Goal: Information Seeking & Learning: Learn about a topic

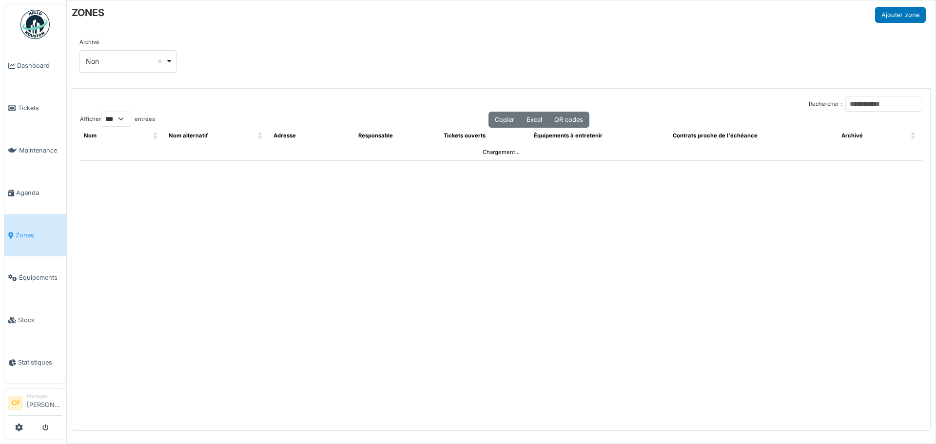
select select "***"
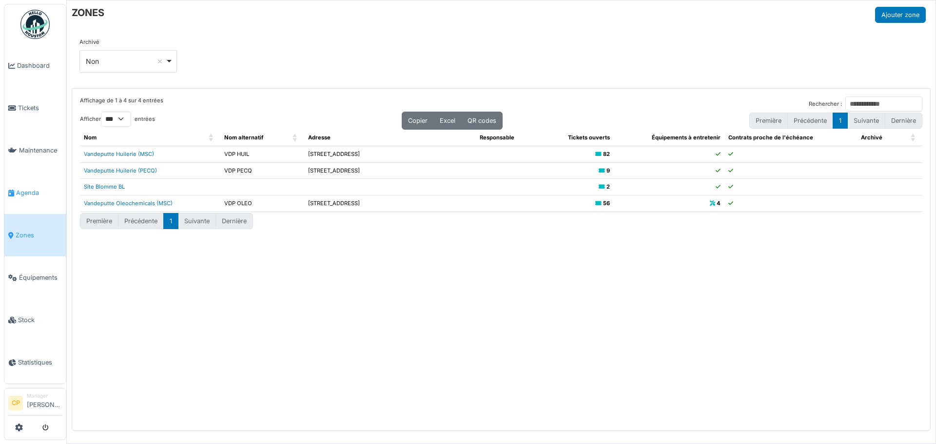
click at [20, 188] on span "Agenda" at bounding box center [39, 192] width 46 height 9
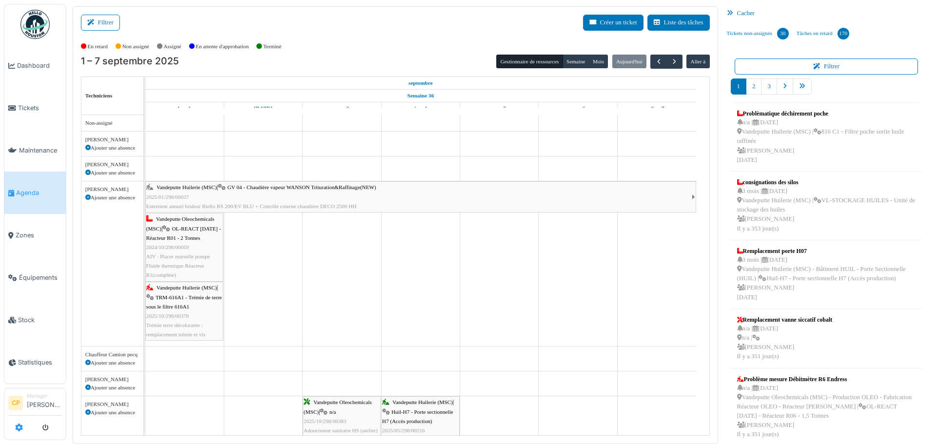
click at [17, 428] on icon at bounding box center [19, 428] width 8 height 8
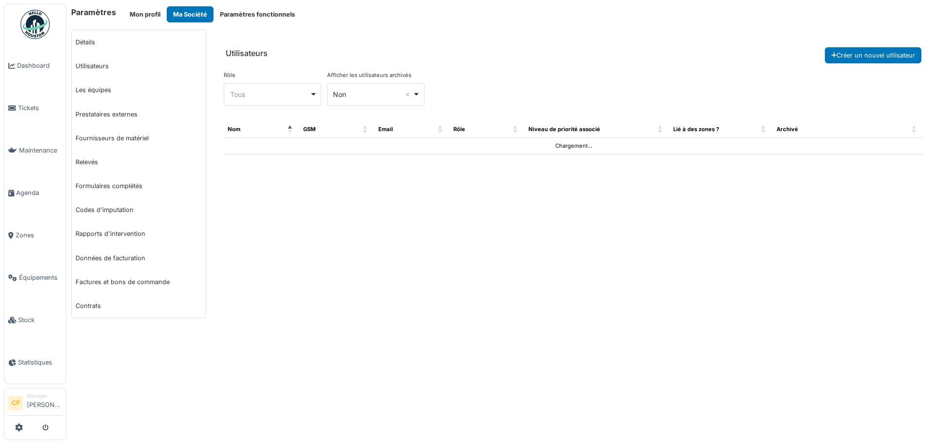
select select "***"
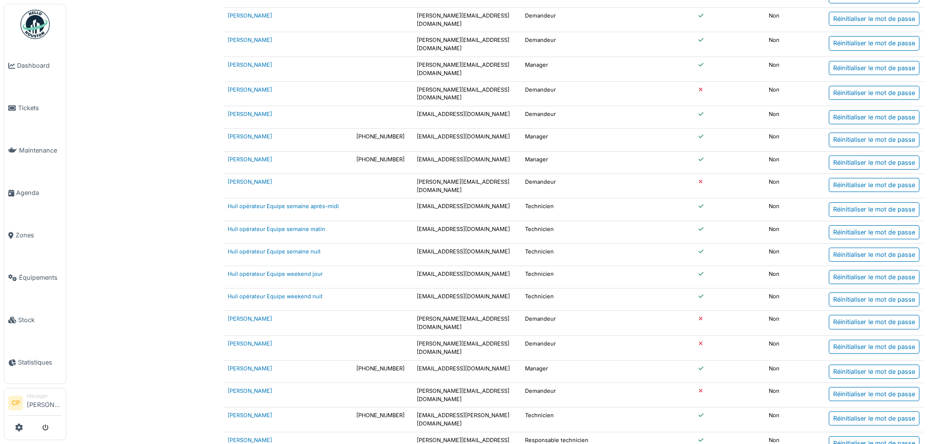
scroll to position [390, 0]
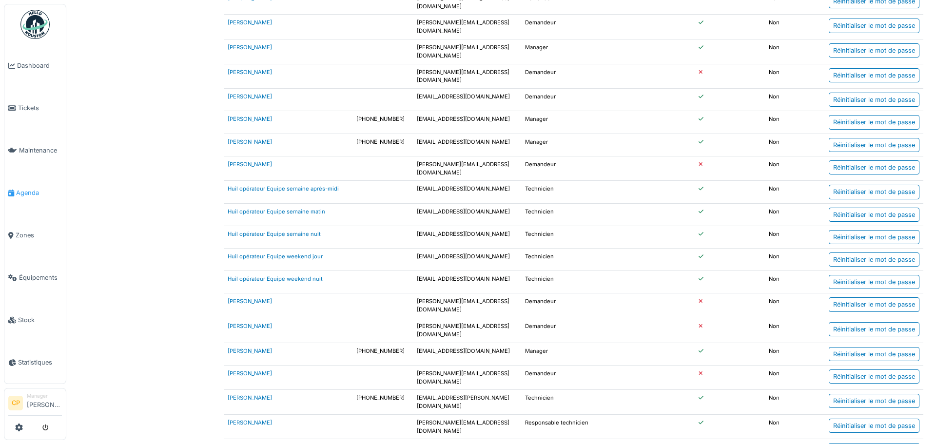
click at [33, 190] on span "Agenda" at bounding box center [39, 192] width 46 height 9
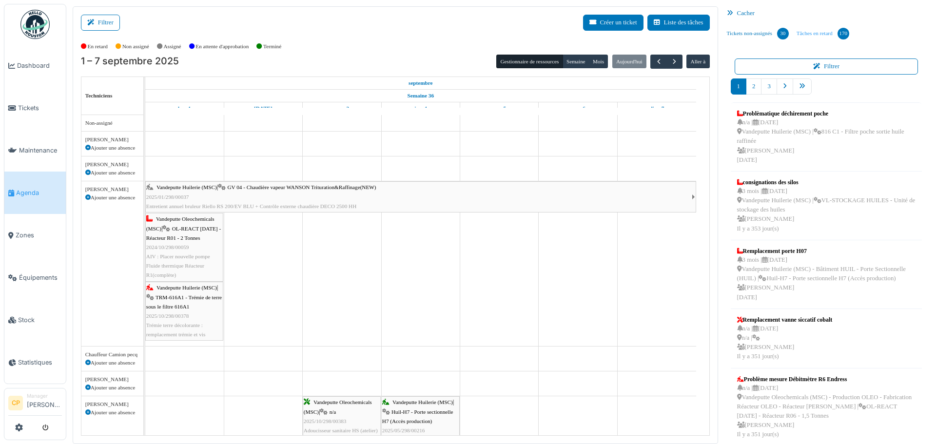
click at [802, 29] on link "Tâches en retard 170" at bounding box center [823, 33] width 60 height 26
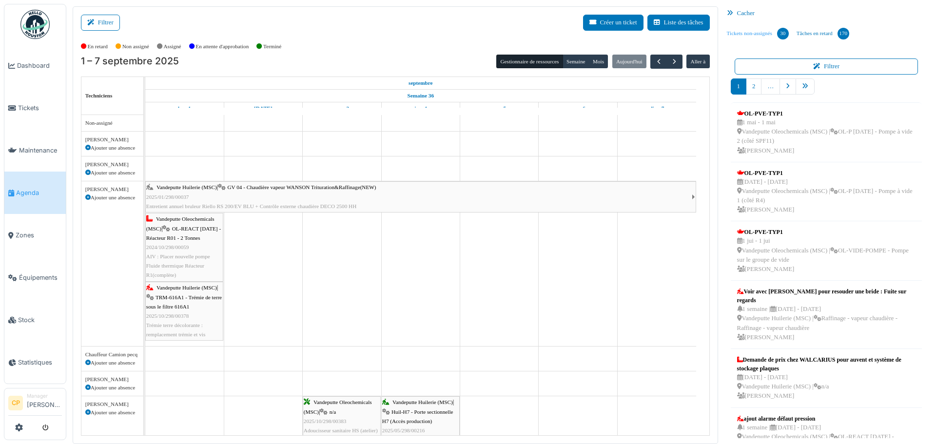
click at [754, 30] on link "Tickets non-assignés 30" at bounding box center [758, 33] width 70 height 26
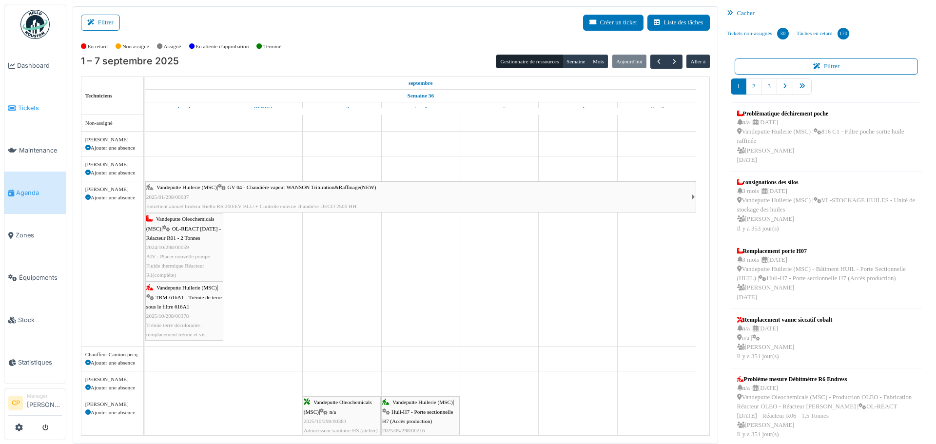
click at [15, 106] on icon at bounding box center [12, 108] width 8 height 7
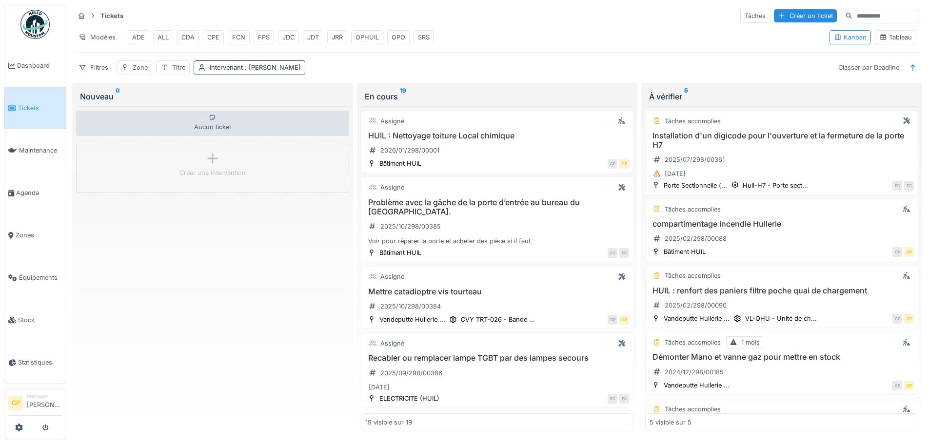
click at [343, 36] on div "JRR" at bounding box center [337, 37] width 11 height 9
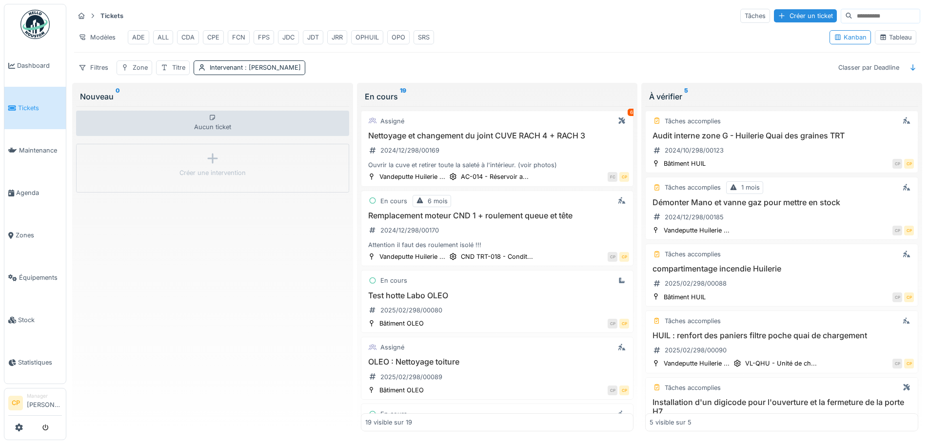
click at [894, 40] on div "Tableau" at bounding box center [895, 37] width 33 height 9
click at [433, 220] on h3 "Remplacement moteur CND 1 + roulement queue et tête" at bounding box center [497, 215] width 264 height 9
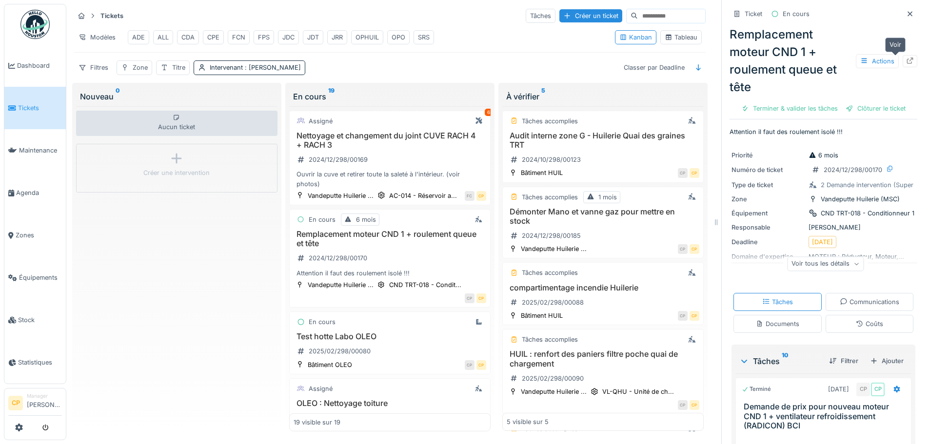
click at [906, 61] on icon at bounding box center [910, 61] width 8 height 6
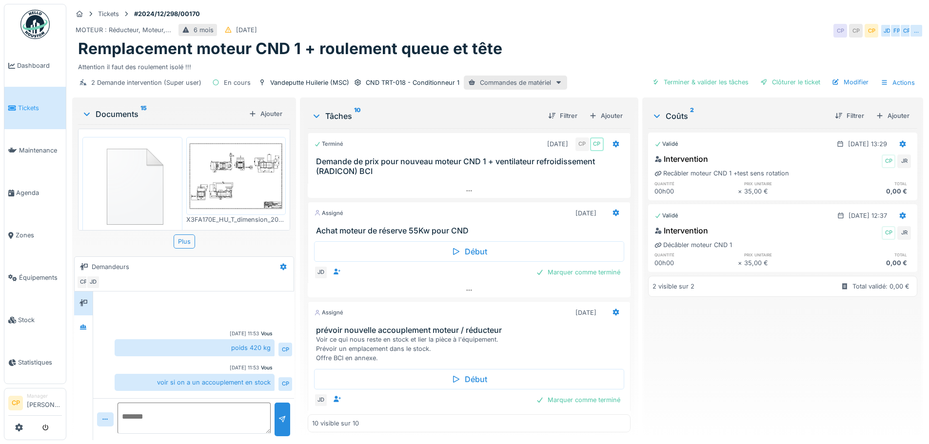
scroll to position [291, 0]
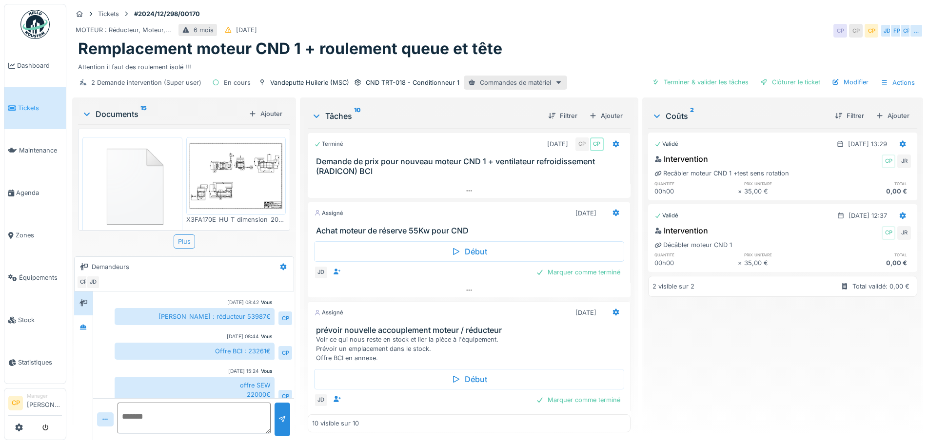
click at [189, 237] on div "Plus" at bounding box center [184, 242] width 21 height 14
click at [22, 430] on icon at bounding box center [19, 428] width 8 height 8
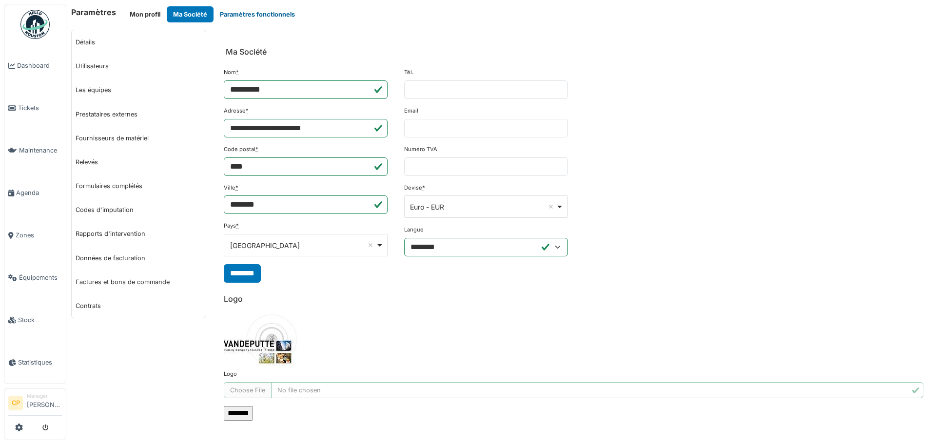
click at [257, 15] on button "Paramètres fonctionnels" at bounding box center [258, 14] width 88 height 16
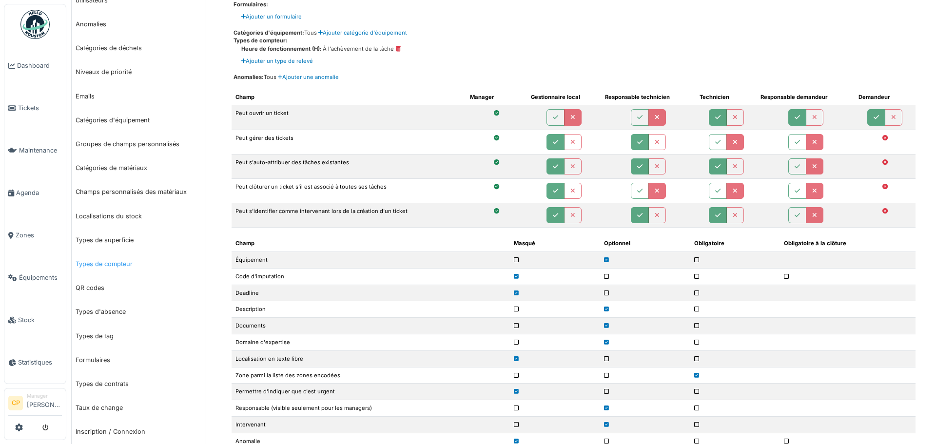
scroll to position [293, 0]
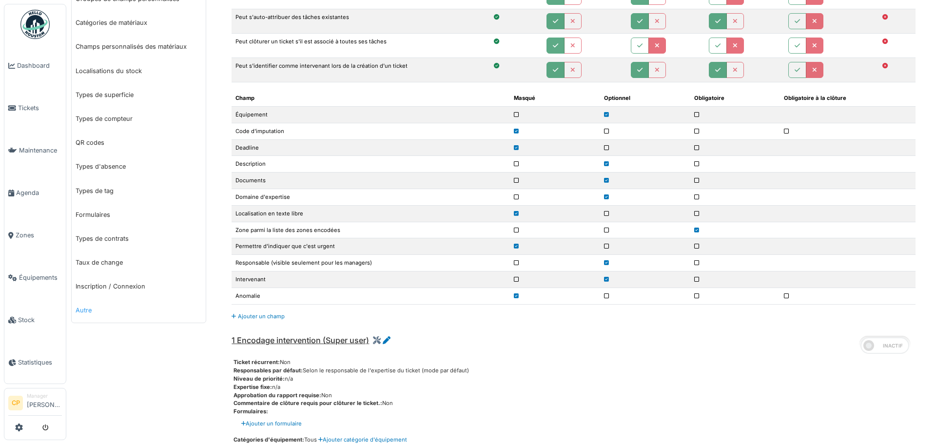
click at [96, 310] on link "Autre" at bounding box center [139, 310] width 134 height 24
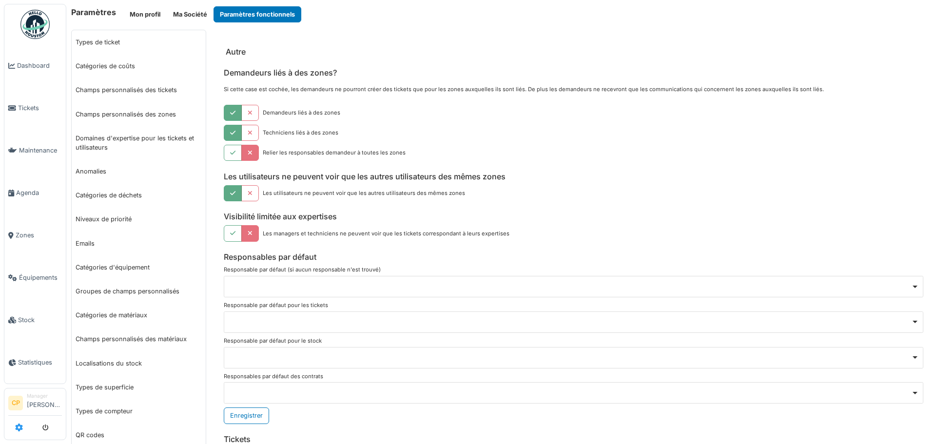
click at [22, 431] on icon at bounding box center [19, 428] width 8 height 8
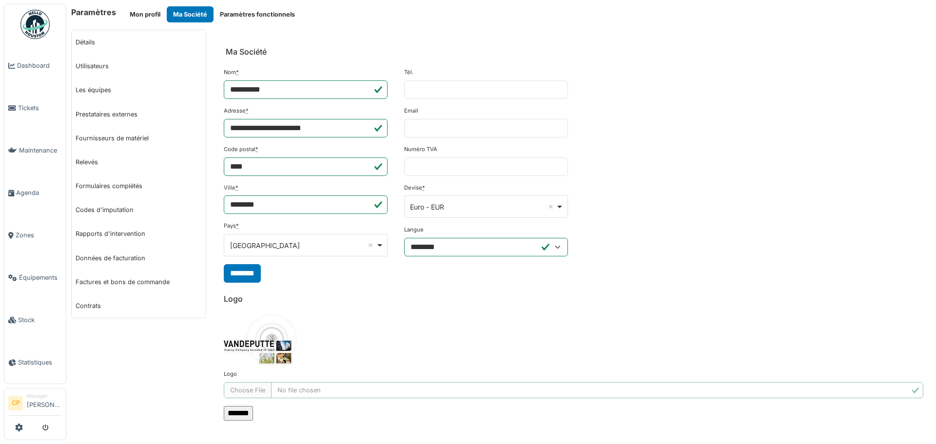
click at [126, 114] on link "Prestataires externes" at bounding box center [139, 114] width 134 height 24
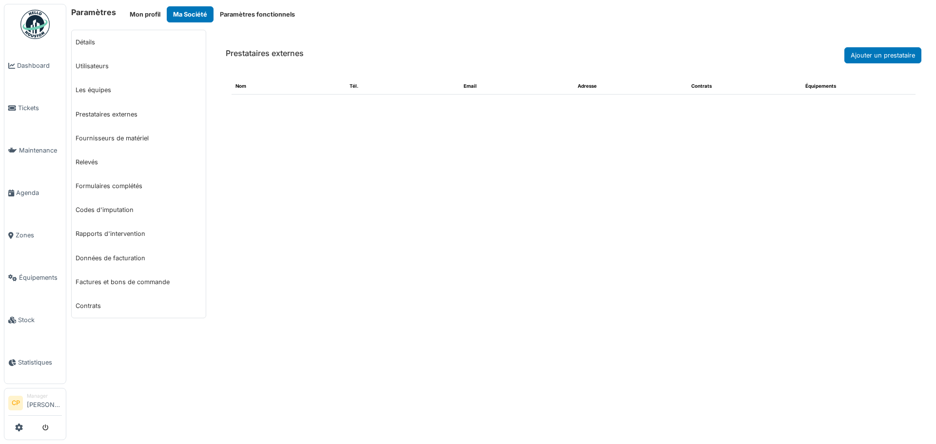
select select "***"
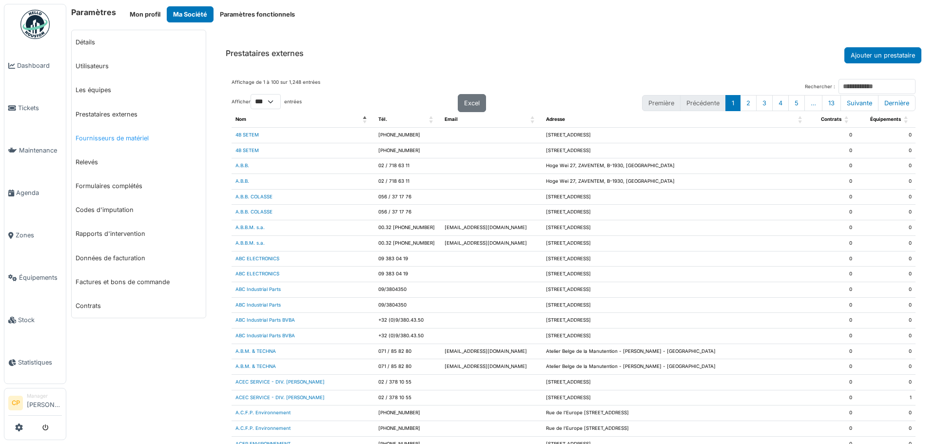
click at [113, 136] on link "Fournisseurs de matériel" at bounding box center [139, 138] width 134 height 24
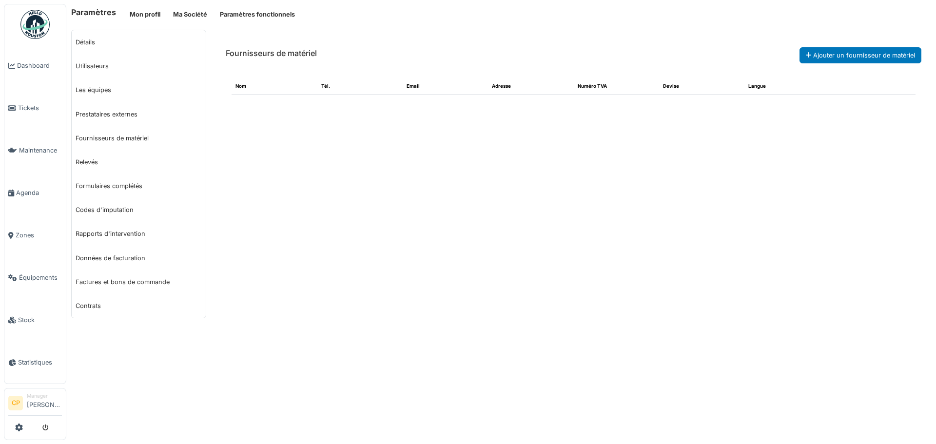
select select "***"
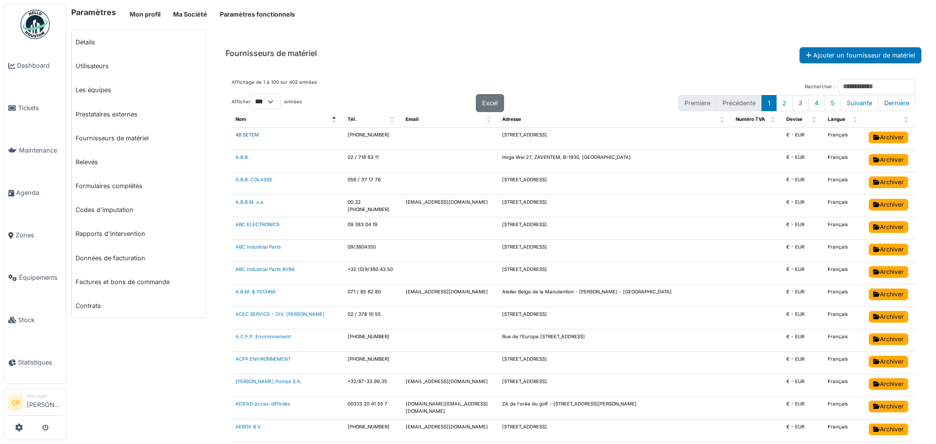
click at [254, 136] on link "4B SETEM" at bounding box center [246, 134] width 23 height 5
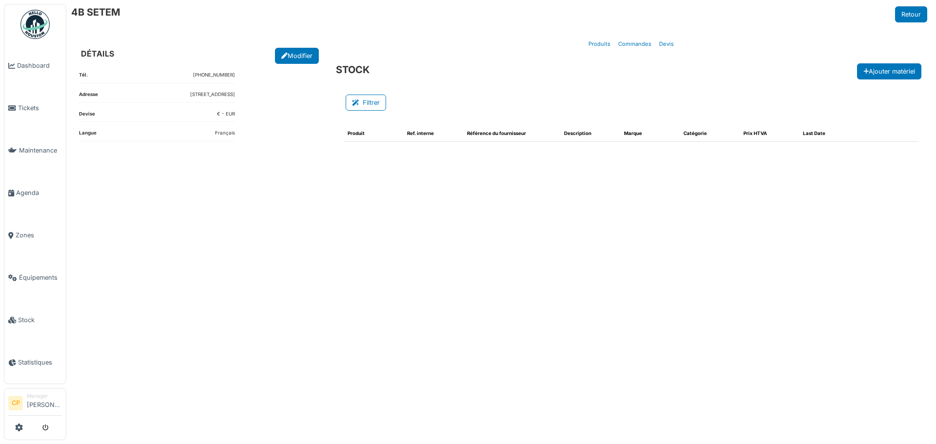
select select "***"
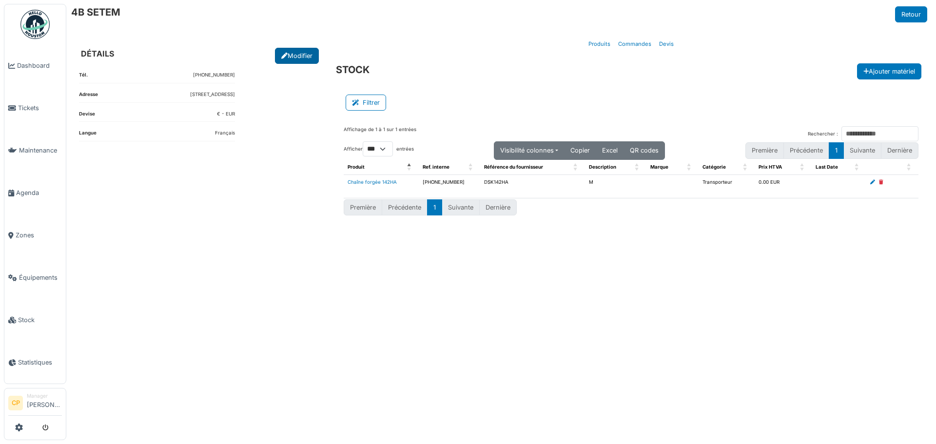
click at [282, 53] on icon at bounding box center [284, 56] width 6 height 6
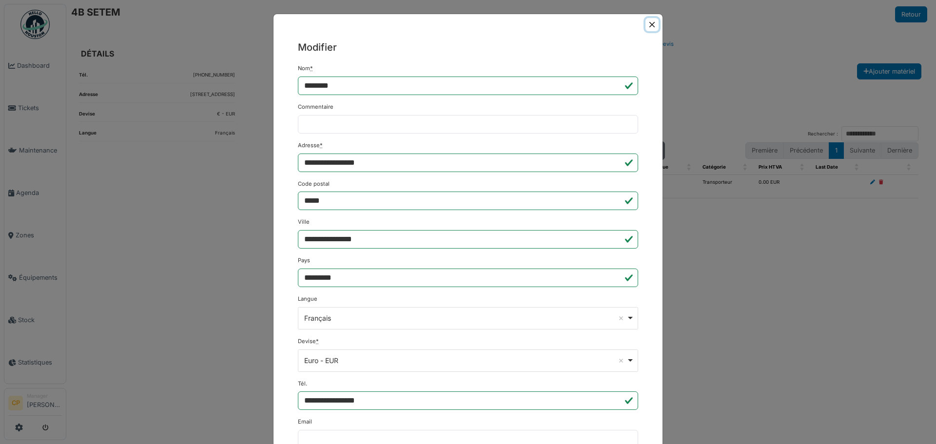
click at [648, 26] on button "Close" at bounding box center [652, 24] width 13 height 13
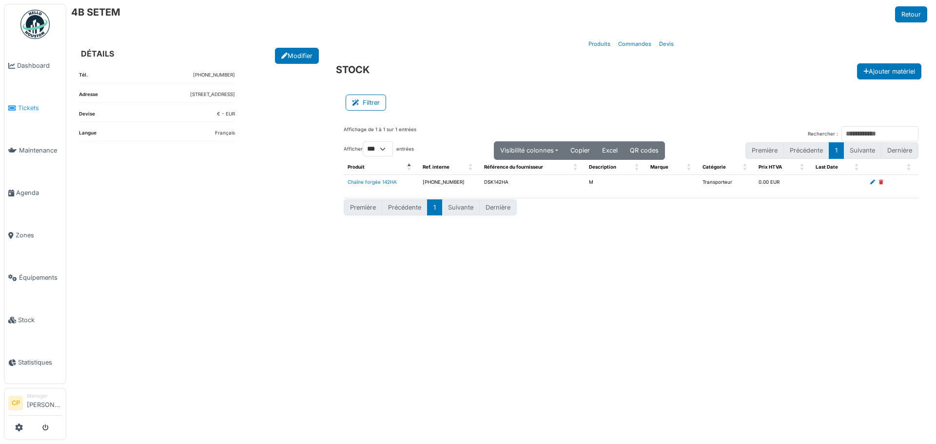
click at [35, 111] on link "Tickets" at bounding box center [34, 108] width 61 height 42
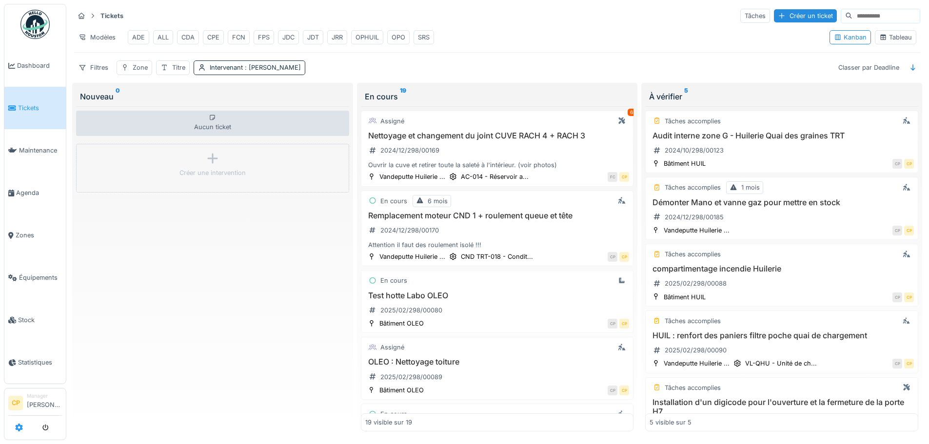
click at [17, 431] on icon at bounding box center [19, 428] width 8 height 8
click at [19, 425] on icon at bounding box center [19, 428] width 8 height 8
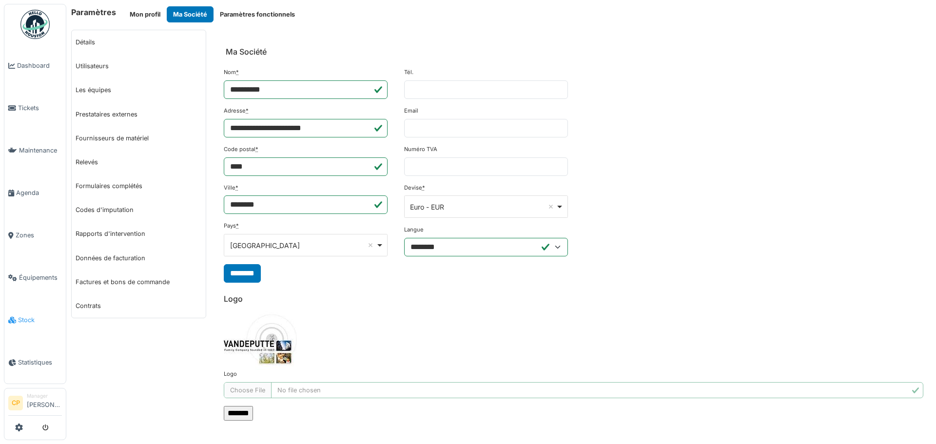
click at [20, 304] on link "Stock" at bounding box center [34, 320] width 61 height 42
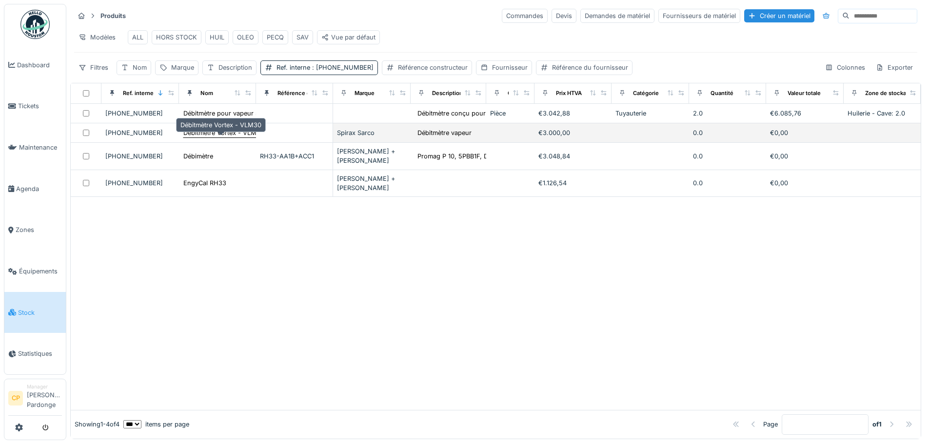
click at [219, 137] on div "Débitmètre Vortex - VLM30" at bounding box center [223, 132] width 81 height 9
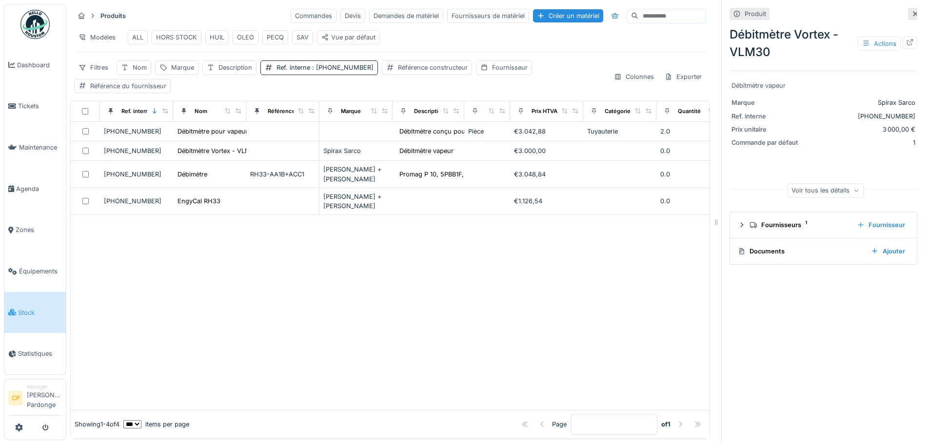
click at [274, 297] on div at bounding box center [390, 312] width 639 height 195
click at [21, 194] on link "Agenda" at bounding box center [34, 188] width 61 height 41
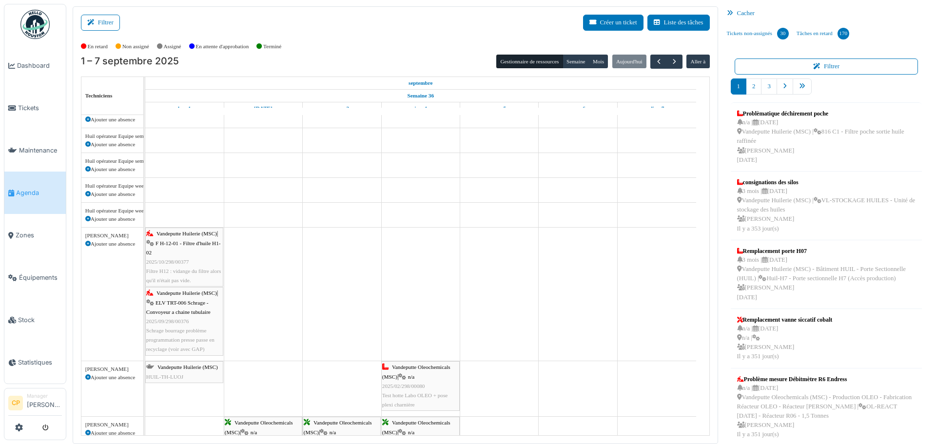
scroll to position [512, 0]
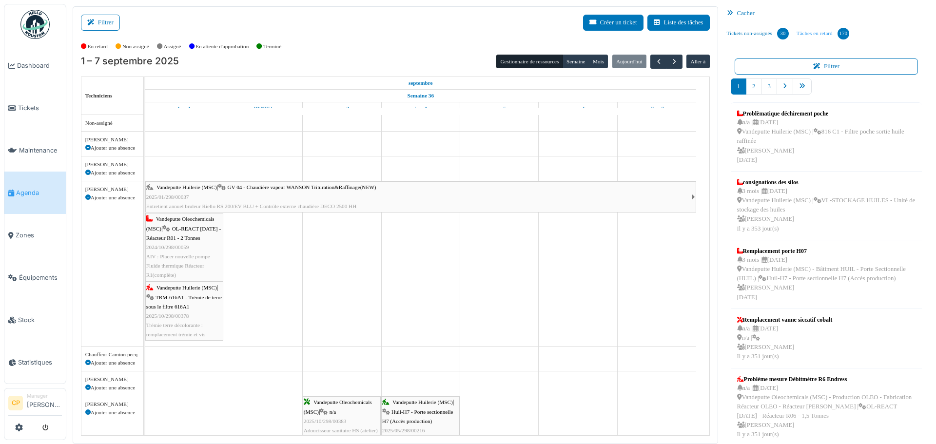
click at [839, 36] on div "170" at bounding box center [844, 34] width 12 height 12
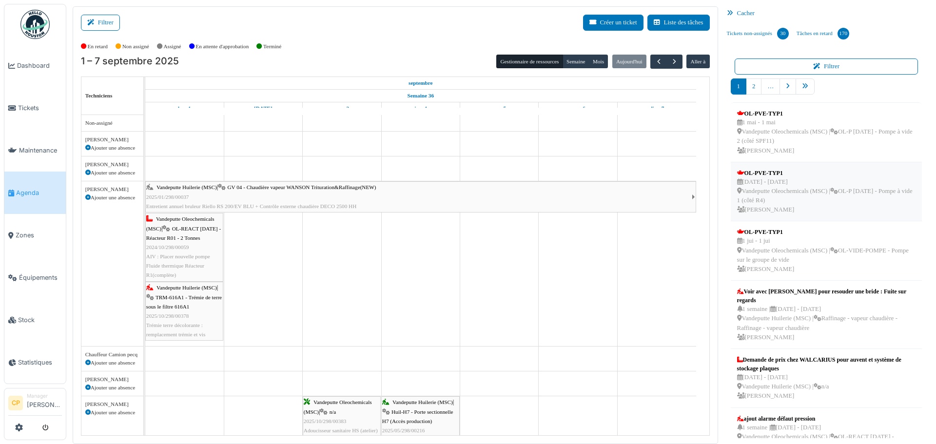
scroll to position [229, 0]
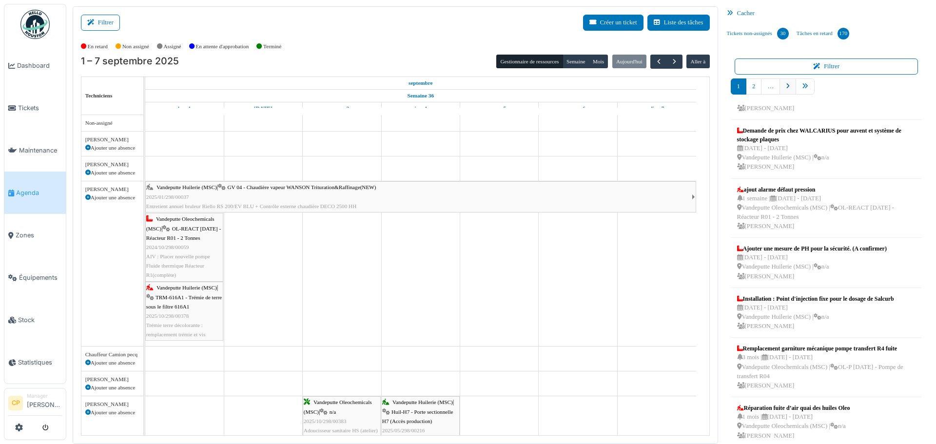
click at [786, 86] on icon "pager" at bounding box center [788, 86] width 4 height 6
click at [746, 84] on link "2" at bounding box center [754, 86] width 16 height 16
click at [750, 86] on link "2" at bounding box center [754, 86] width 16 height 16
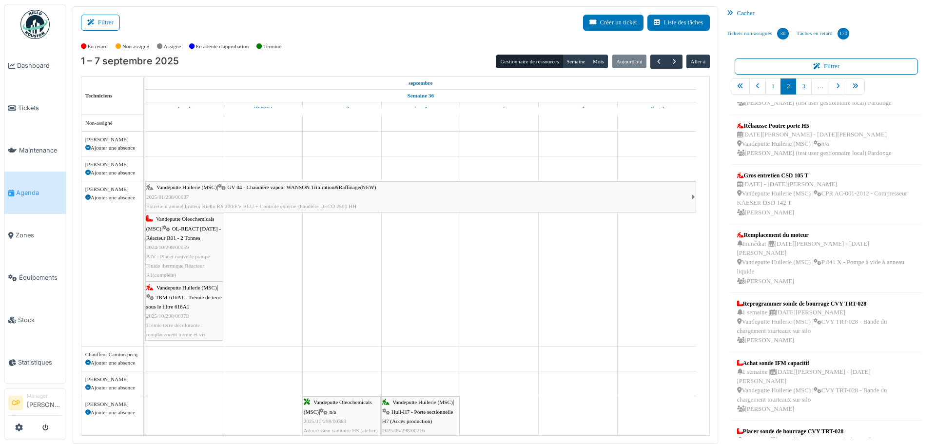
scroll to position [0, 0]
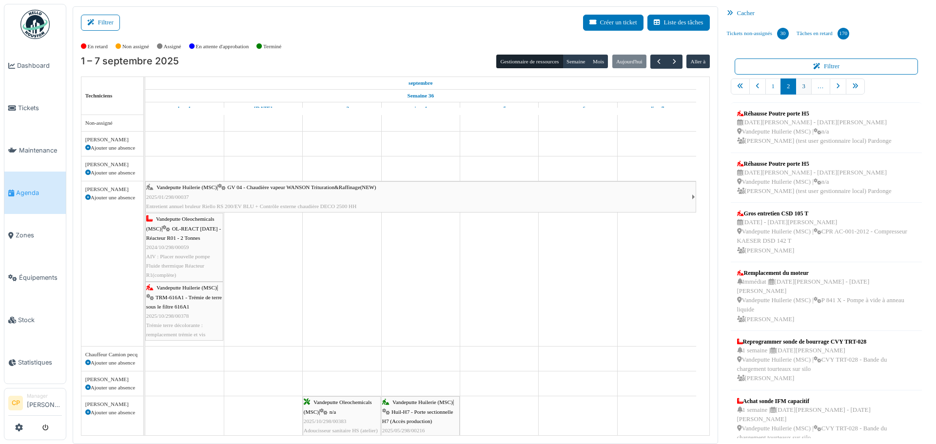
click at [799, 87] on link "3" at bounding box center [804, 86] width 16 height 16
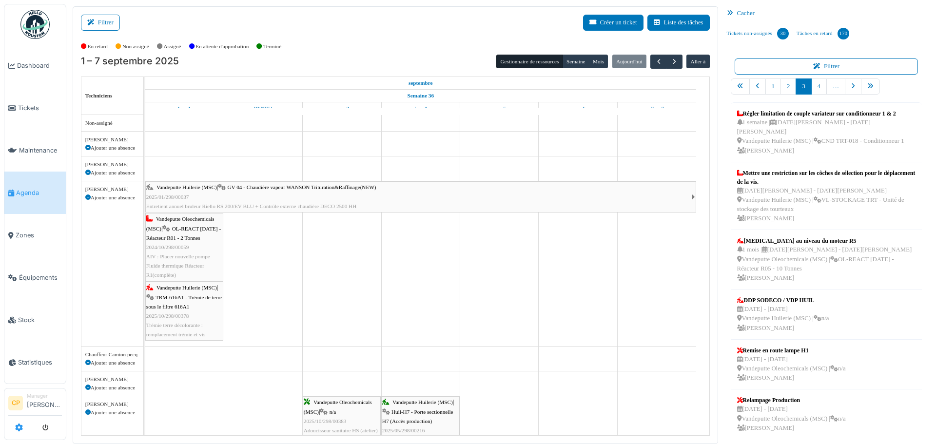
click at [21, 428] on icon at bounding box center [19, 428] width 8 height 8
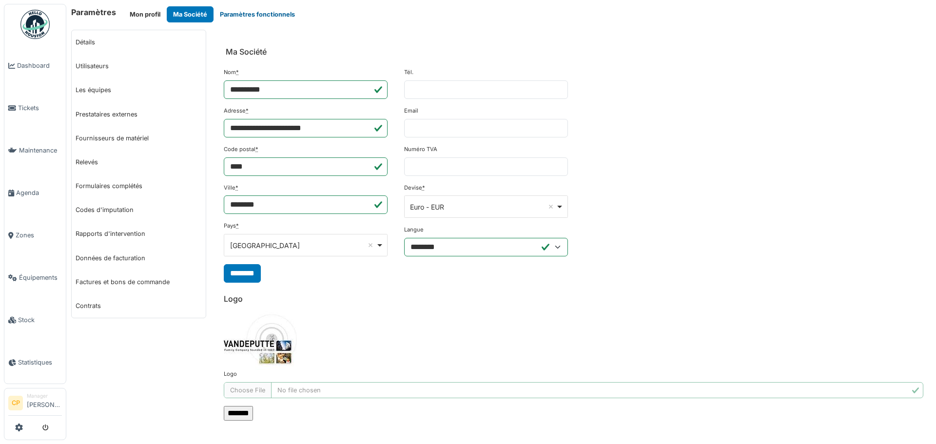
click at [242, 16] on button "Paramètres fonctionnels" at bounding box center [258, 14] width 88 height 16
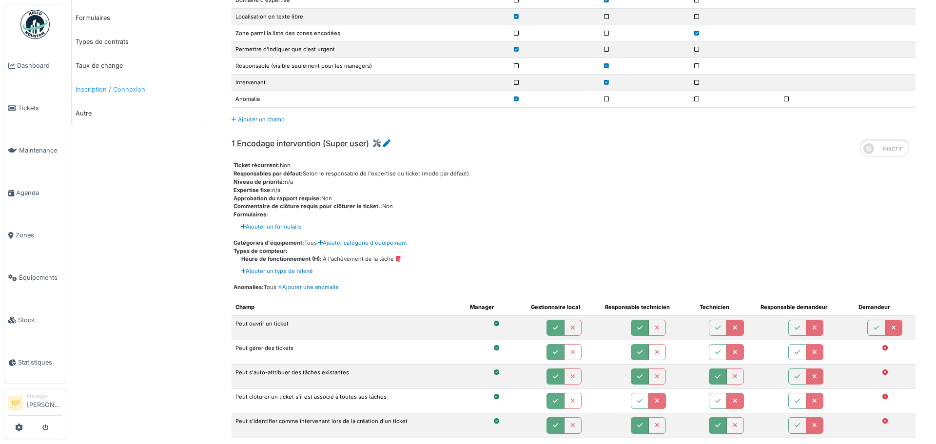
scroll to position [439, 0]
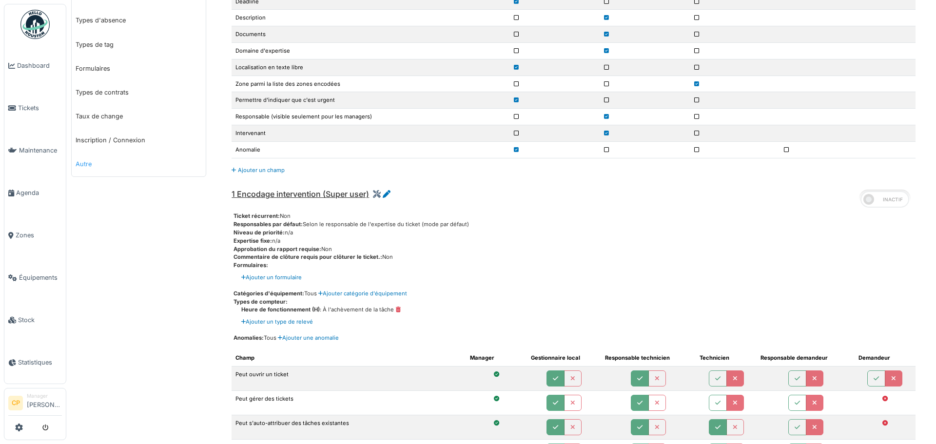
click at [90, 164] on link "Autre" at bounding box center [139, 164] width 134 height 24
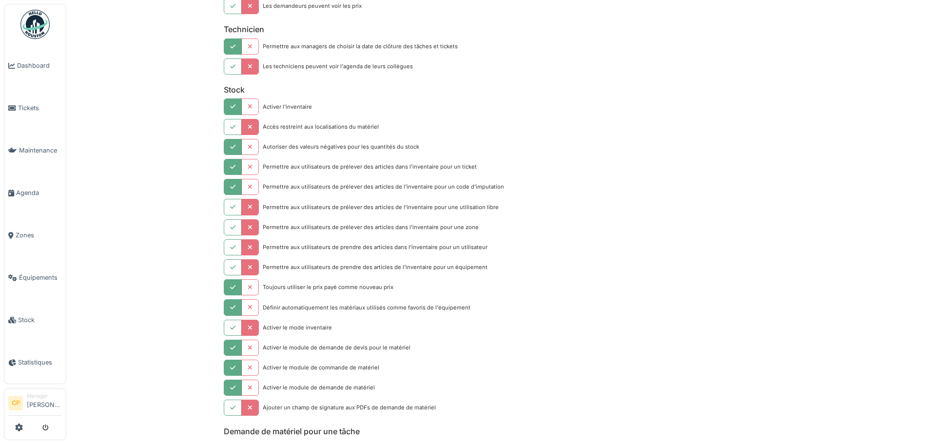
scroll to position [1107, 0]
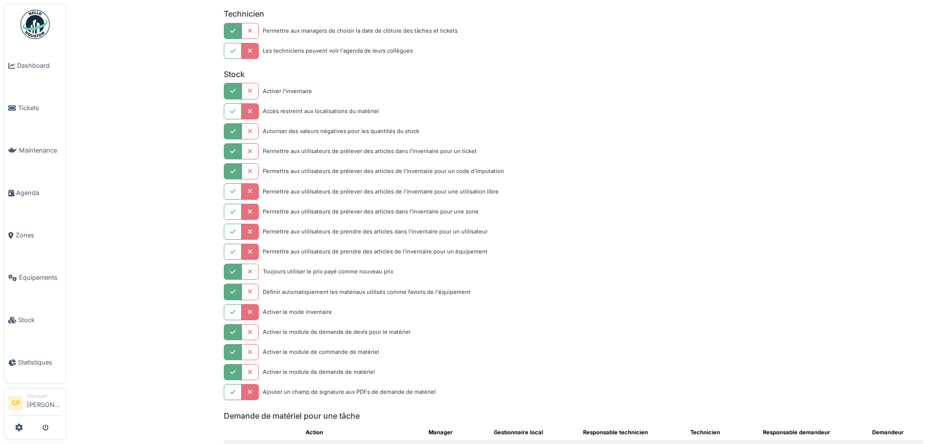
click at [232, 273] on icon "button" at bounding box center [232, 272] width 5 height 6
click at [248, 271] on icon "button" at bounding box center [250, 272] width 5 height 6
click at [238, 271] on button "button" at bounding box center [233, 272] width 18 height 16
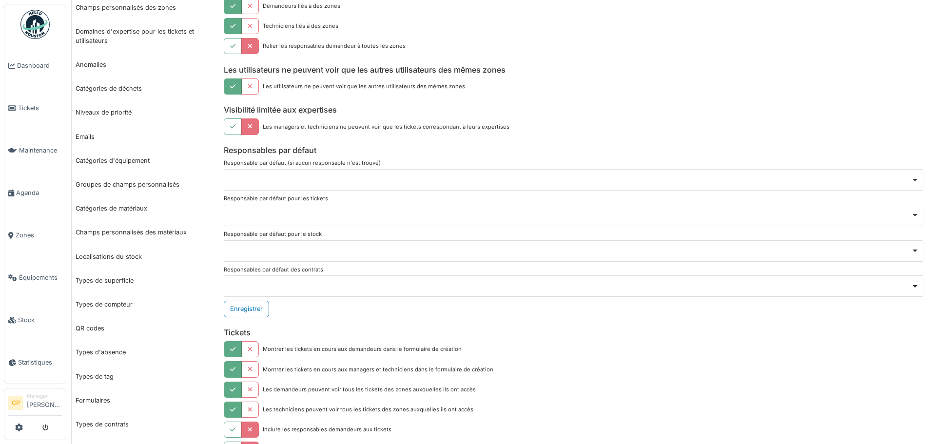
scroll to position [0, 0]
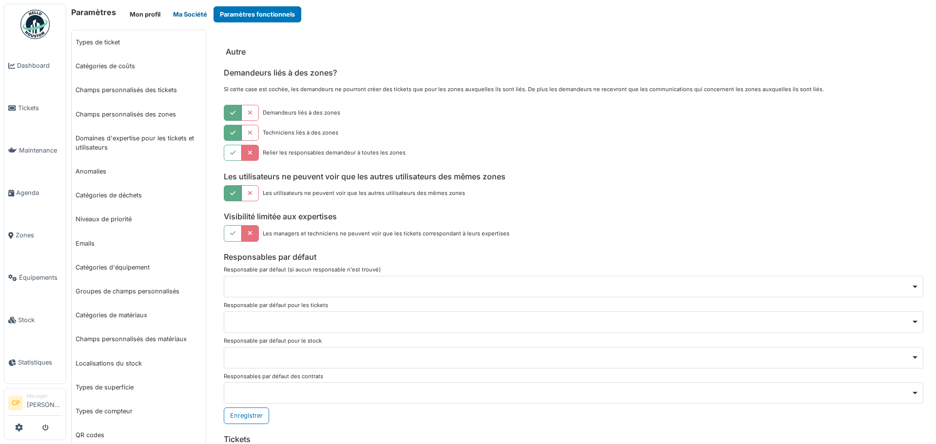
click at [173, 15] on button "Ma Société" at bounding box center [190, 14] width 47 height 16
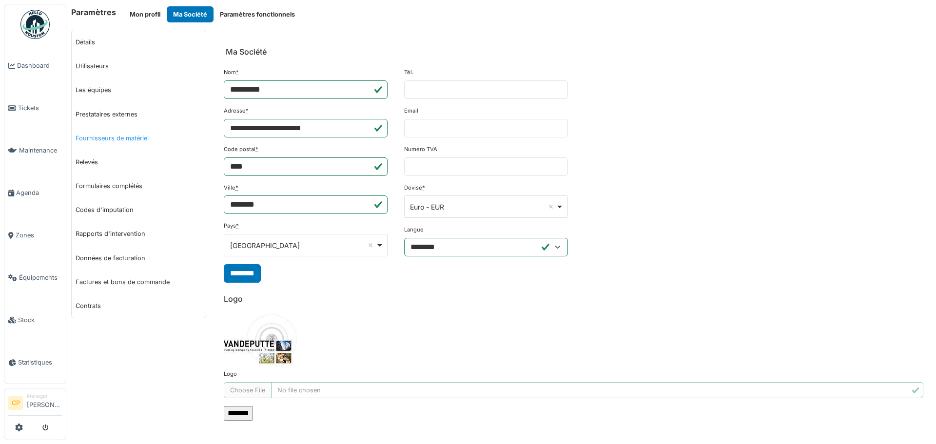
click at [124, 139] on link "Fournisseurs de matériel" at bounding box center [139, 138] width 134 height 24
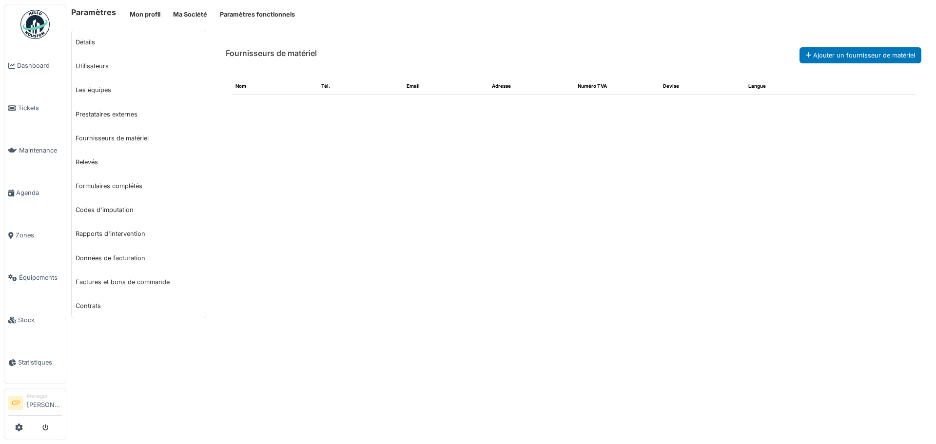
select select "***"
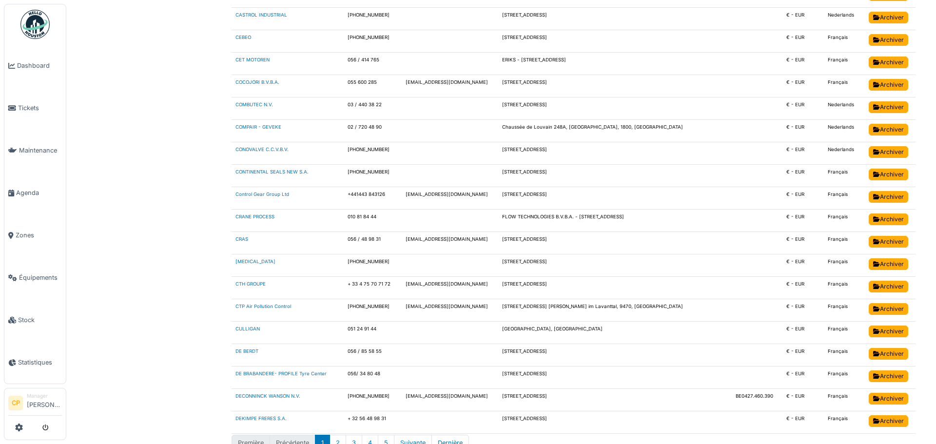
scroll to position [1972, 0]
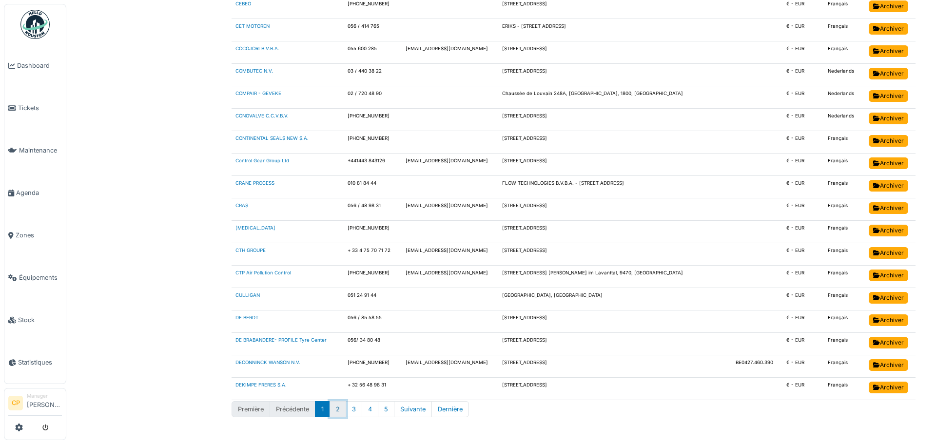
click at [340, 408] on button "2" at bounding box center [338, 409] width 17 height 16
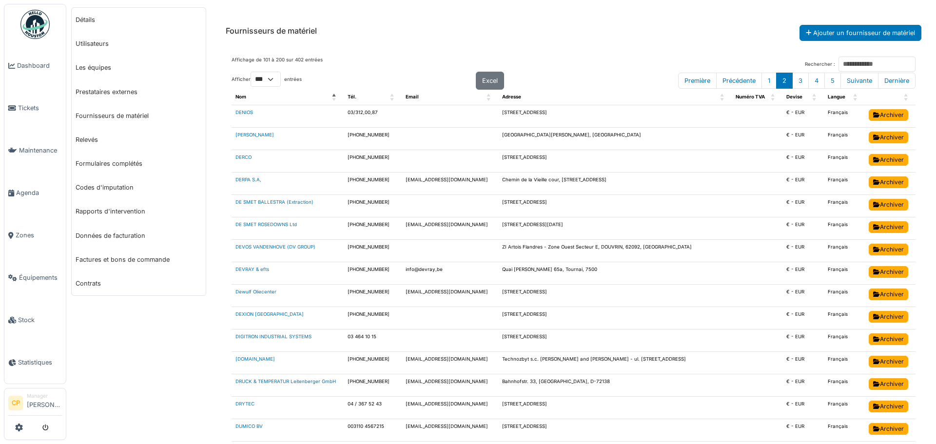
scroll to position [0, 0]
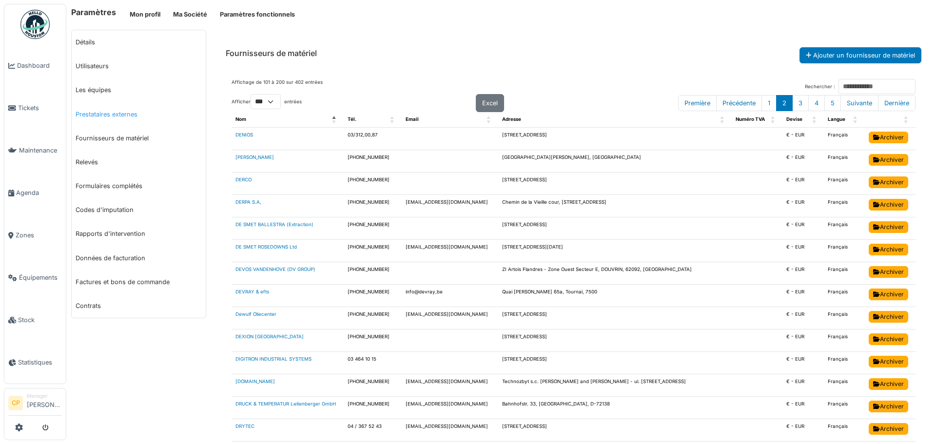
click at [127, 113] on link "Prestataires externes" at bounding box center [139, 114] width 134 height 24
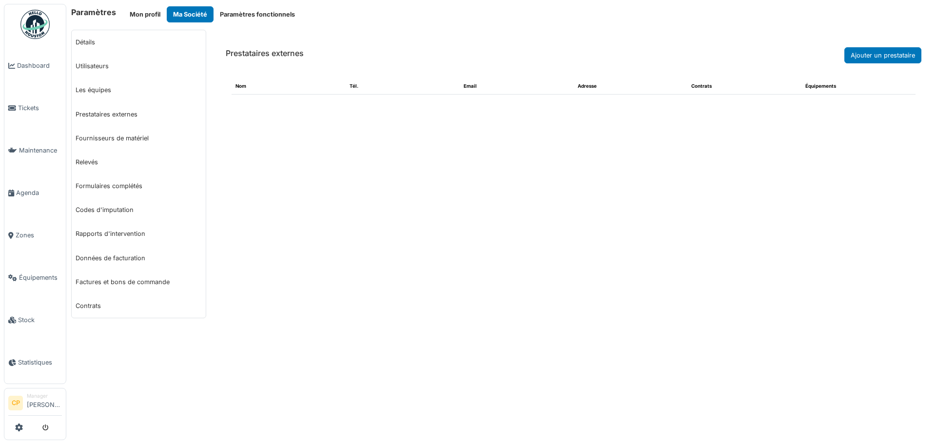
select select "***"
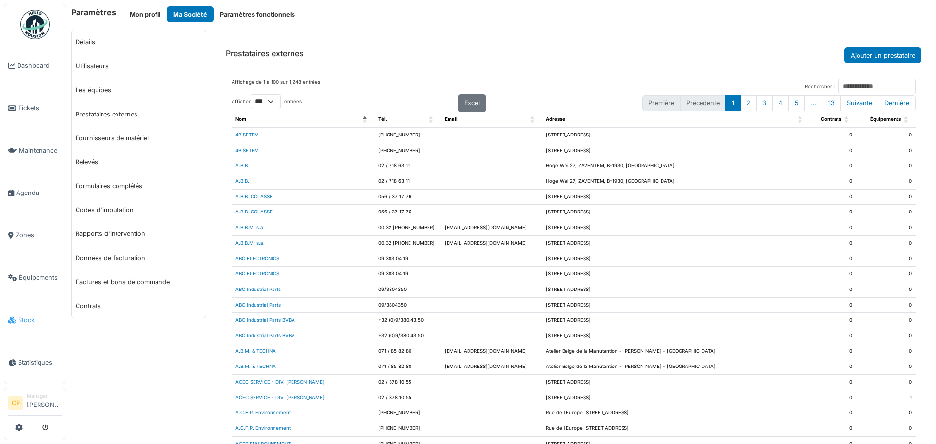
click at [20, 315] on span "Stock" at bounding box center [40, 319] width 44 height 9
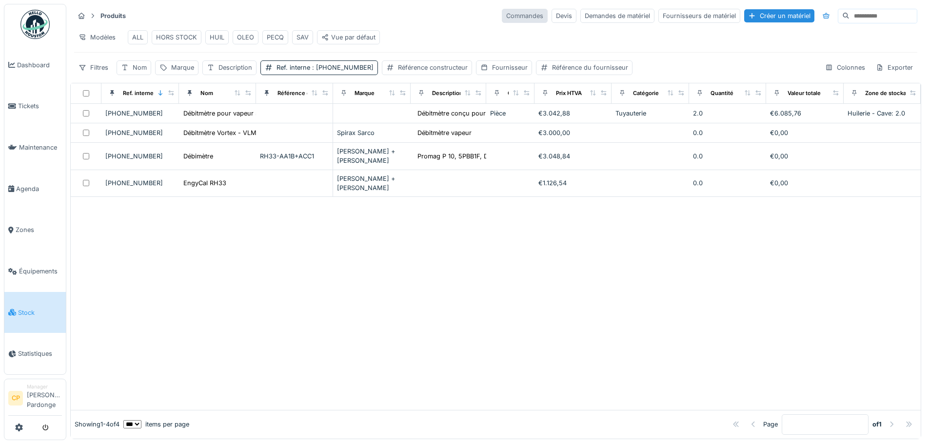
click at [502, 17] on div "Commandes" at bounding box center [525, 16] width 46 height 14
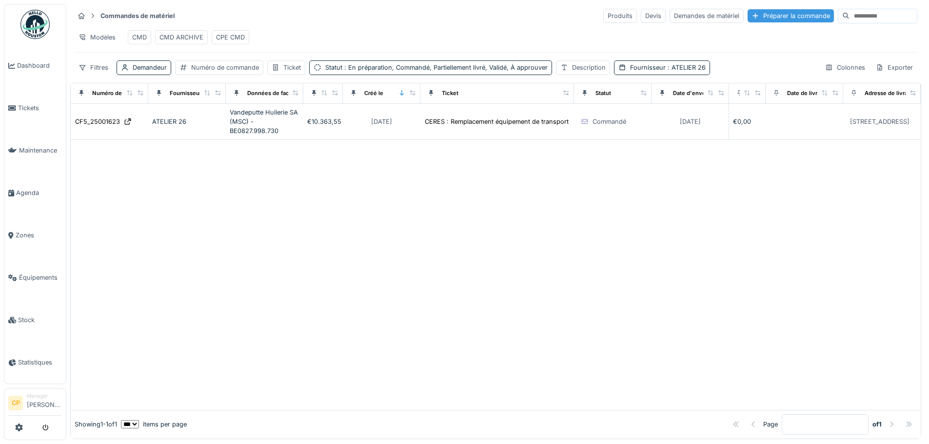
click at [747, 17] on div "Préparer la commande" at bounding box center [790, 15] width 86 height 13
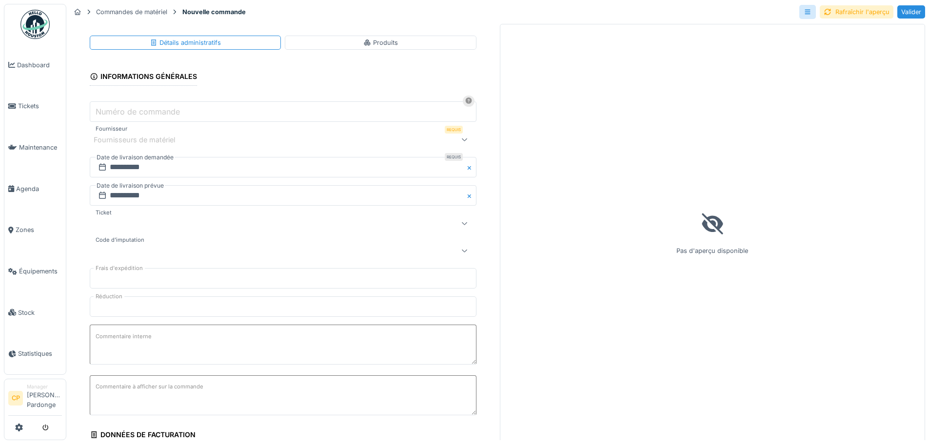
click at [457, 143] on div at bounding box center [464, 140] width 23 height 20
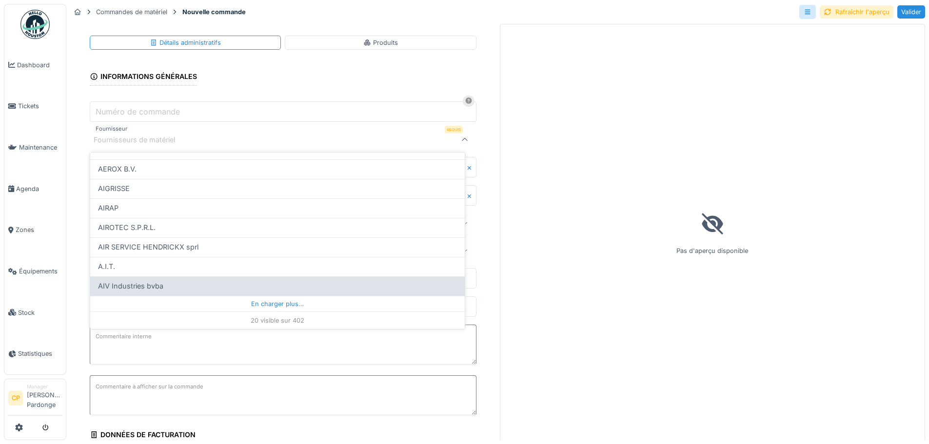
click at [302, 294] on div "AIV Industries bvba" at bounding box center [277, 286] width 374 height 20
type input "****"
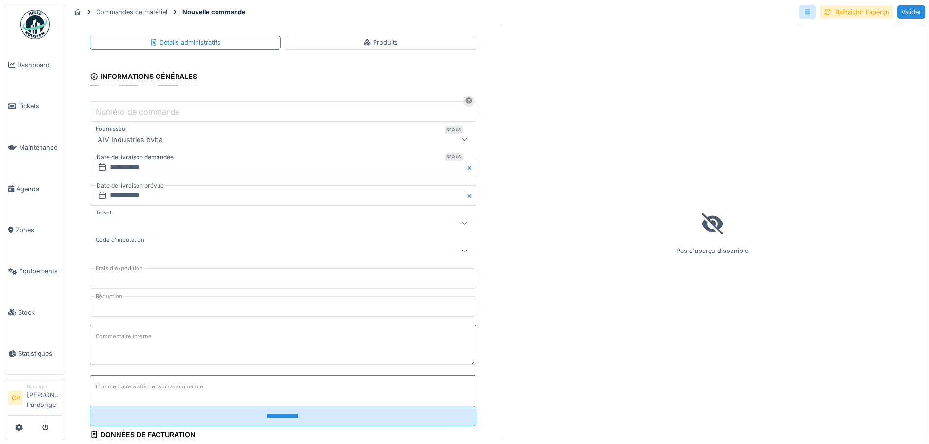
click at [453, 139] on div at bounding box center [464, 140] width 23 height 20
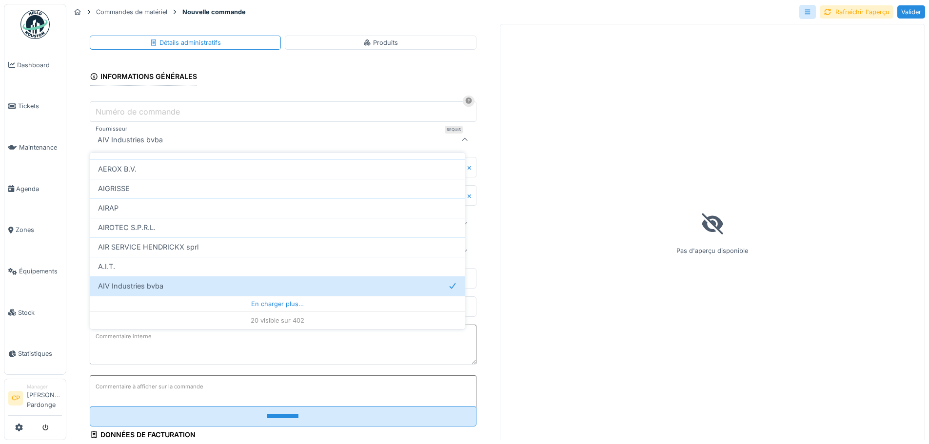
scroll to position [7, 0]
click at [293, 296] on div "En charger plus…" at bounding box center [277, 304] width 374 height 16
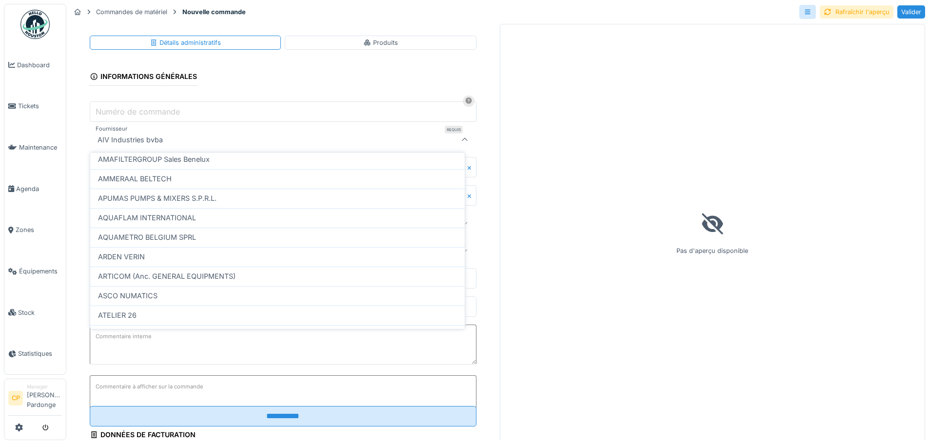
scroll to position [669, 0]
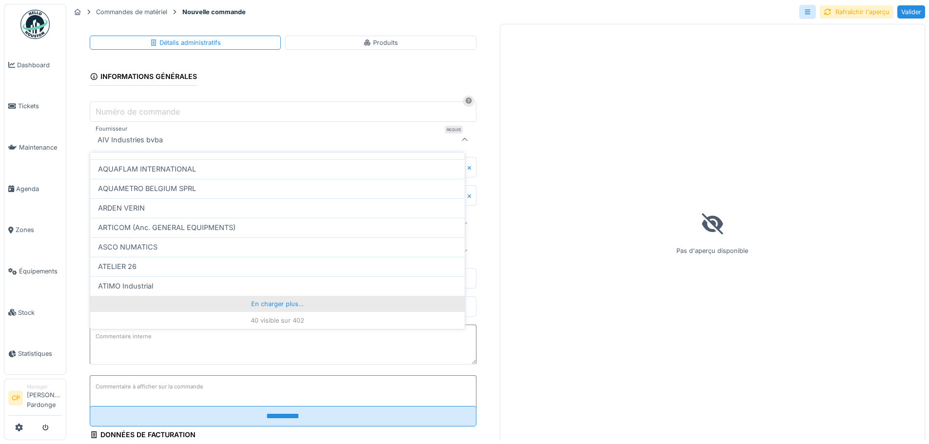
click at [289, 296] on div "En charger plus…" at bounding box center [277, 304] width 374 height 16
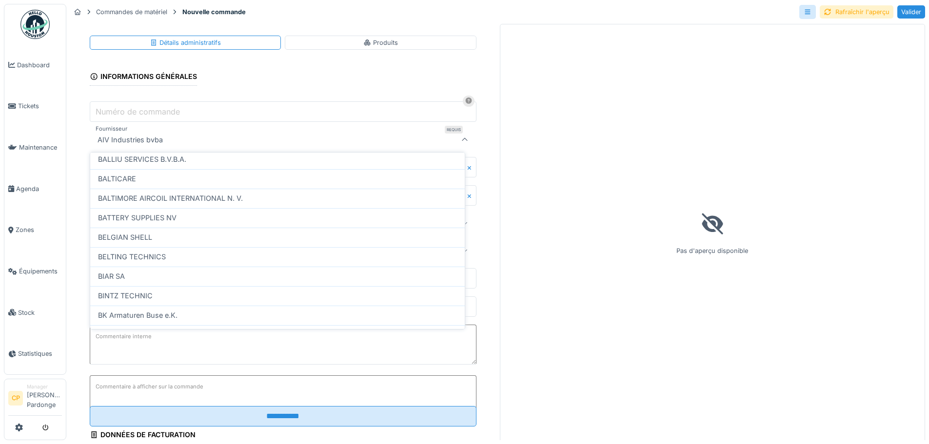
scroll to position [1059, 0]
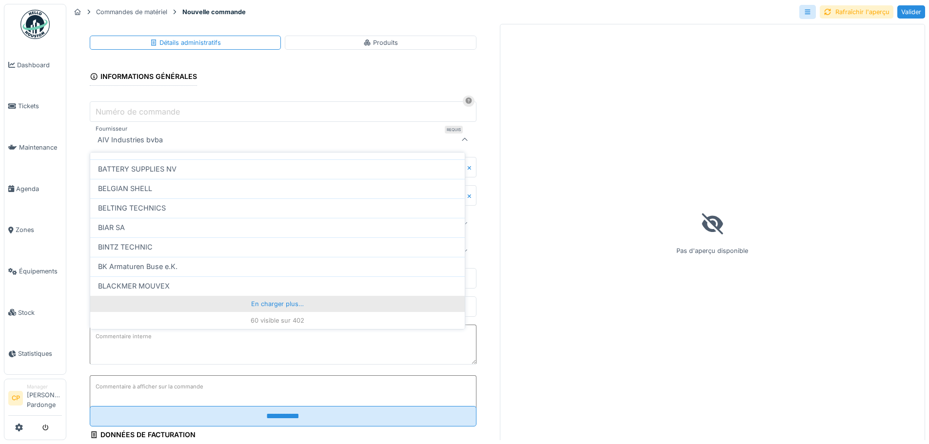
click at [293, 296] on div "En charger plus…" at bounding box center [277, 304] width 374 height 16
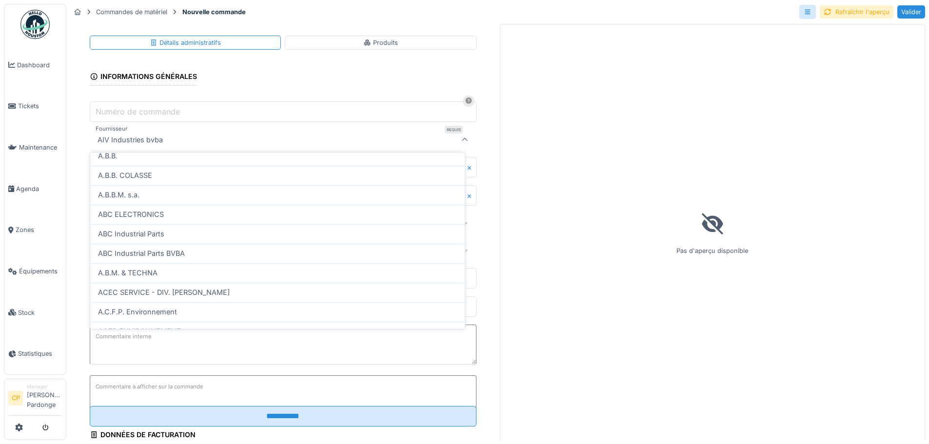
scroll to position [0, 0]
click at [81, 13] on div at bounding box center [77, 12] width 15 height 12
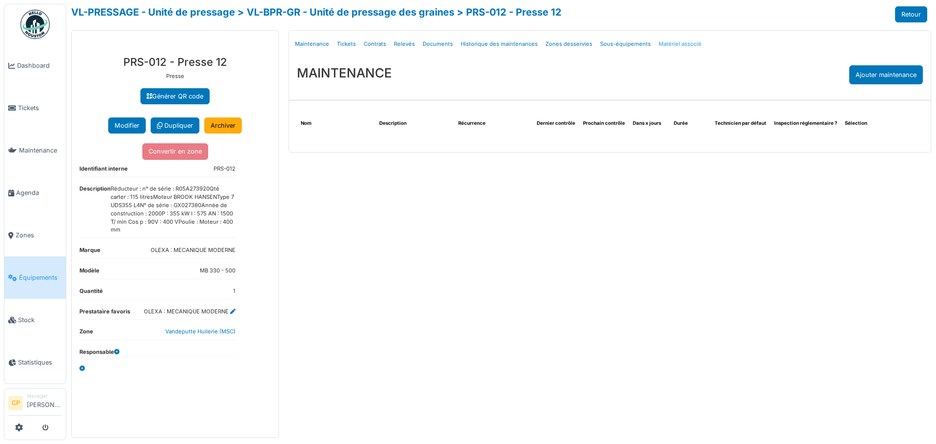
click at [682, 43] on link "Matériel associé" at bounding box center [680, 44] width 51 height 23
select select "***"
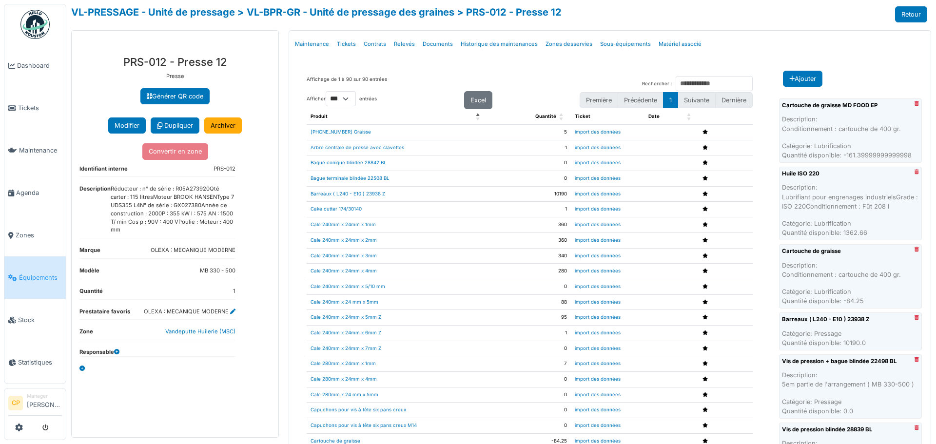
click at [157, 389] on div "**********" at bounding box center [175, 243] width 207 height 390
click at [269, 70] on div "**********" at bounding box center [175, 243] width 207 height 390
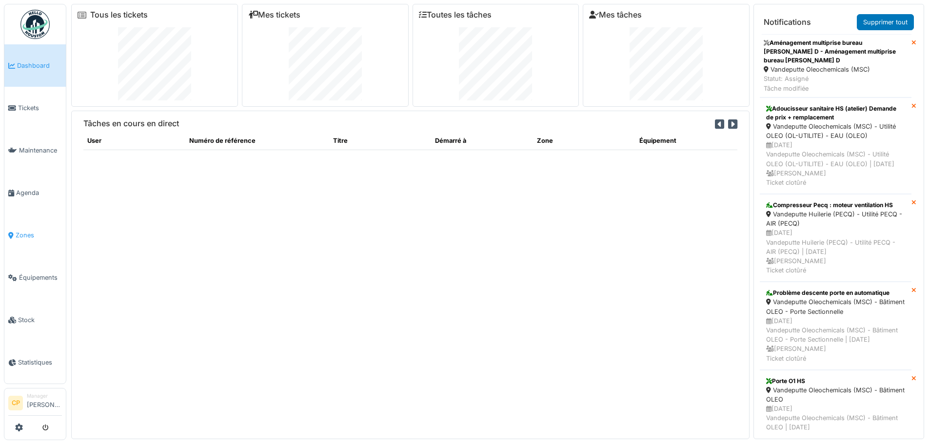
click at [30, 231] on span "Zones" at bounding box center [39, 235] width 46 height 9
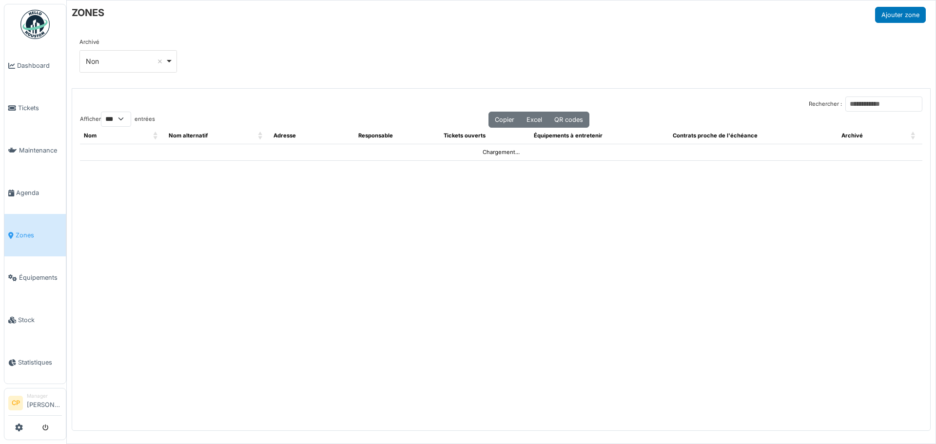
select select "***"
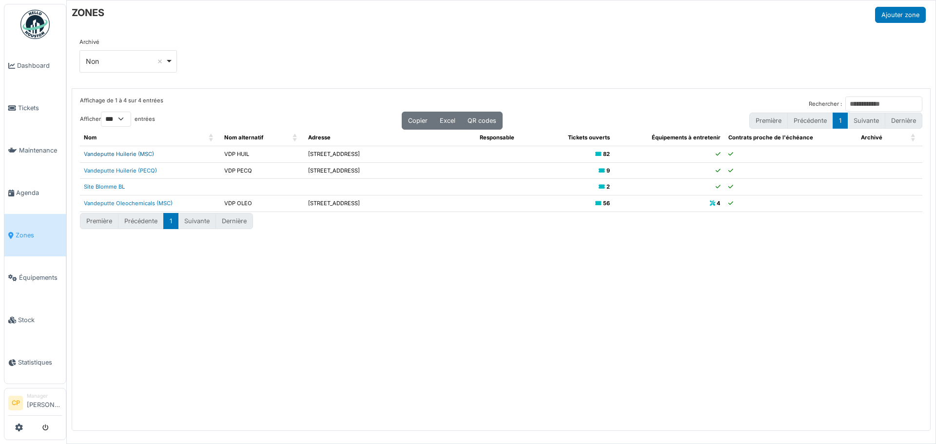
click at [121, 155] on link "Vandeputte Huilerie (MSC)" at bounding box center [119, 154] width 70 height 7
click at [120, 203] on link "Vandeputte Oleochemicals (MSC)" at bounding box center [128, 203] width 89 height 7
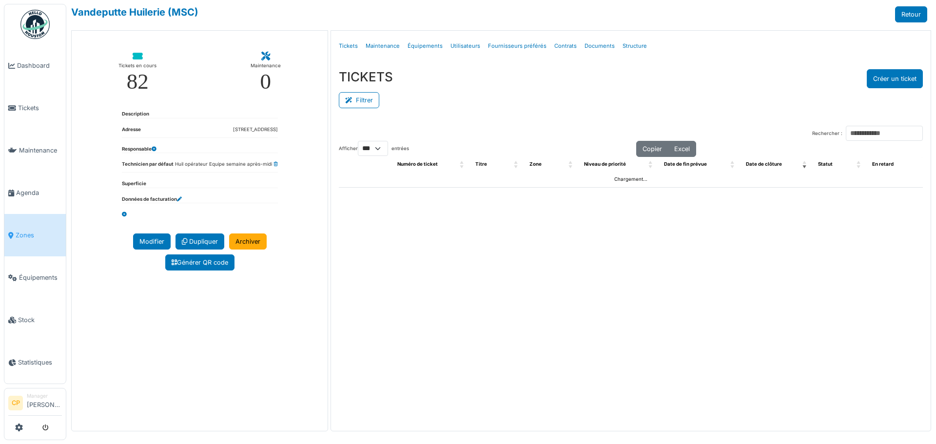
select select "***"
click at [629, 46] on link "Structure" at bounding box center [635, 46] width 32 height 23
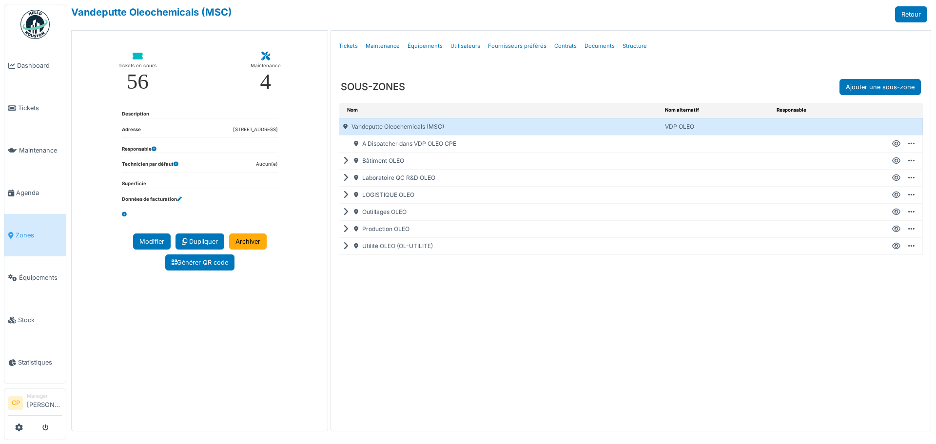
click at [347, 161] on icon at bounding box center [347, 161] width 9 height 0
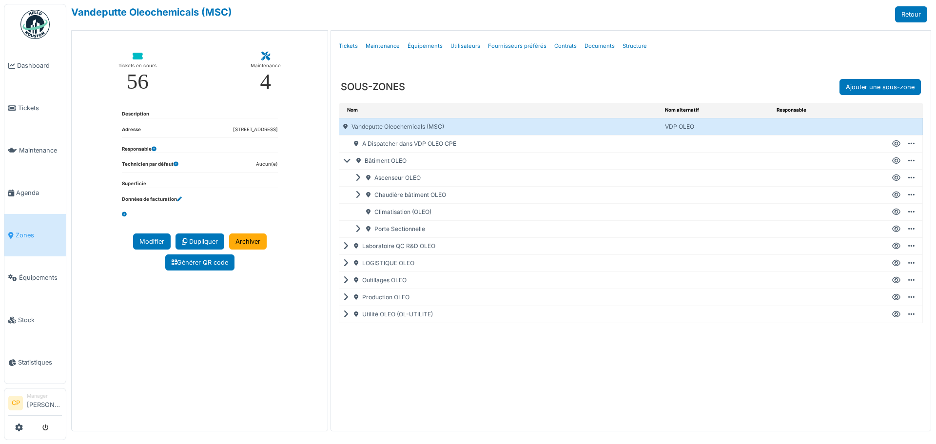
click at [361, 178] on icon at bounding box center [359, 178] width 9 height 0
click at [359, 246] on icon at bounding box center [359, 246] width 9 height 0
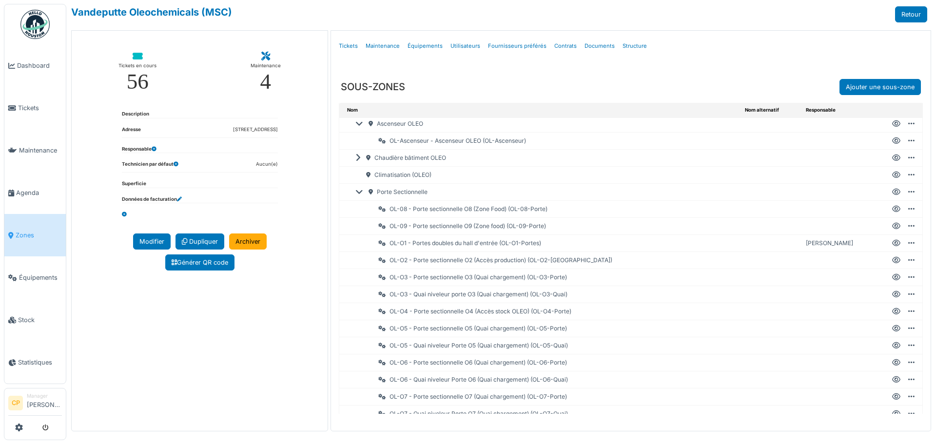
scroll to position [163, 0]
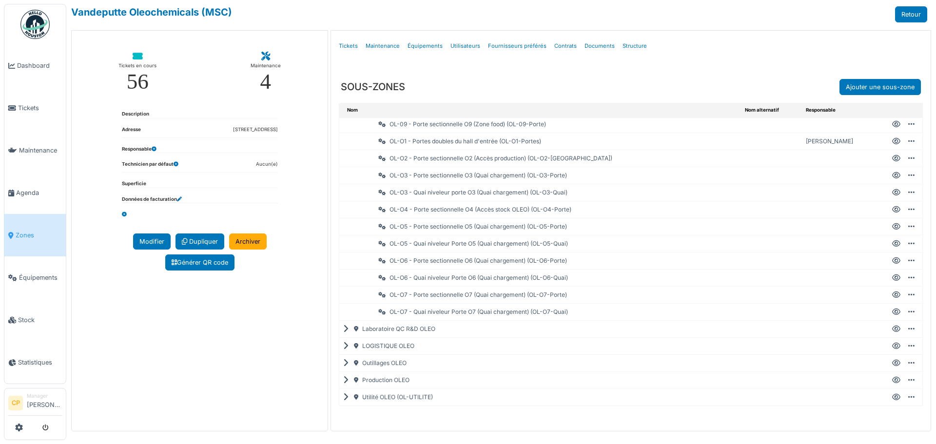
click at [345, 380] on icon at bounding box center [347, 380] width 9 height 0
click at [355, 372] on div "Fabrication Réacteur OLEO" at bounding box center [547, 380] width 390 height 17
click at [357, 380] on icon at bounding box center [359, 380] width 9 height 0
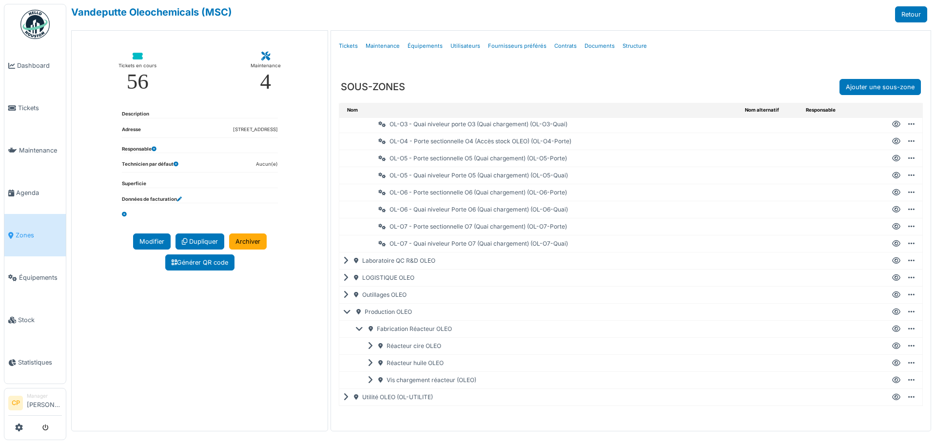
scroll to position [232, 0]
click at [371, 346] on icon at bounding box center [372, 346] width 9 height 0
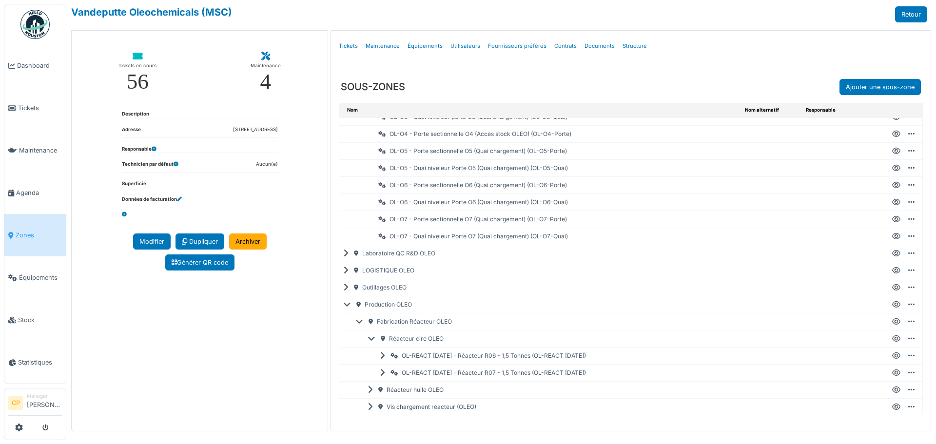
click at [17, 231] on span "Zones" at bounding box center [39, 235] width 46 height 9
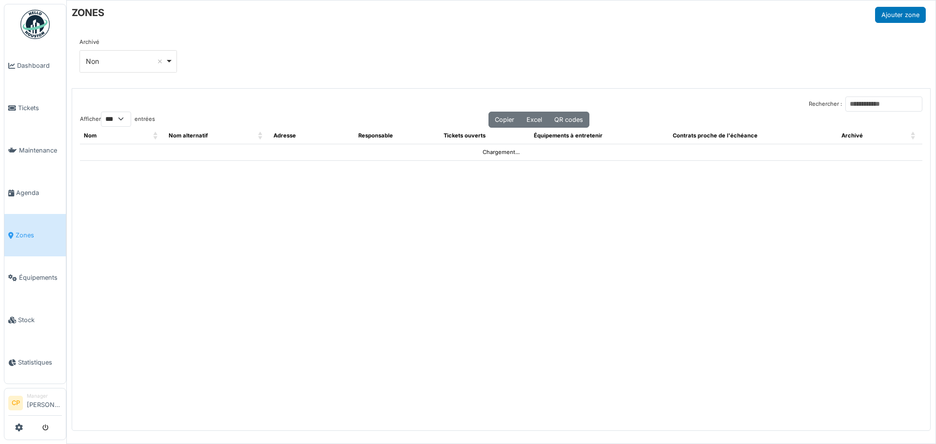
select select "***"
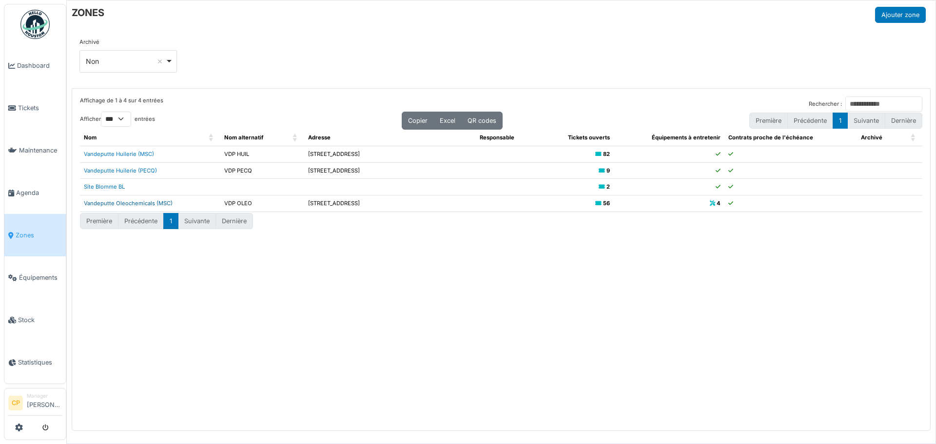
click at [140, 202] on link "Vandeputte Oleochemicals (MSC)" at bounding box center [128, 203] width 89 height 7
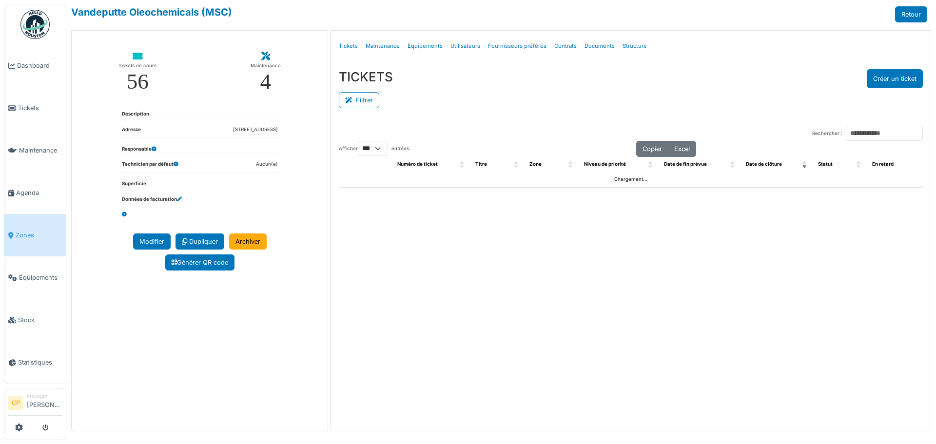
select select "***"
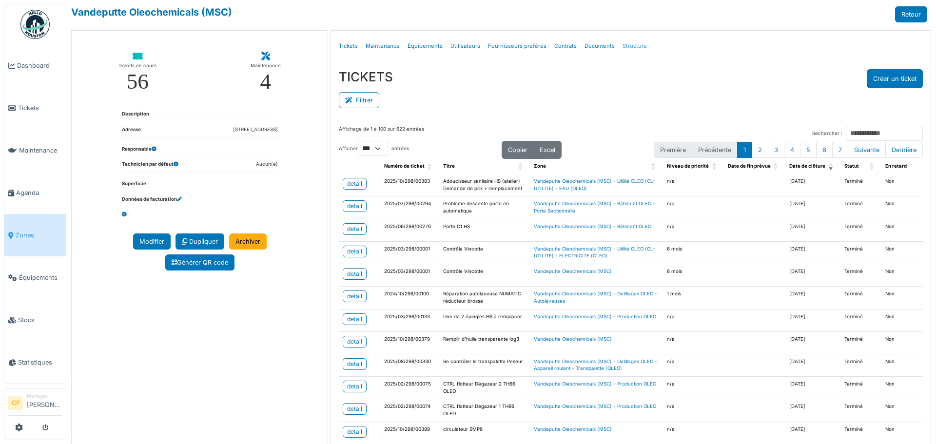
click at [631, 47] on link "Structure" at bounding box center [635, 46] width 32 height 23
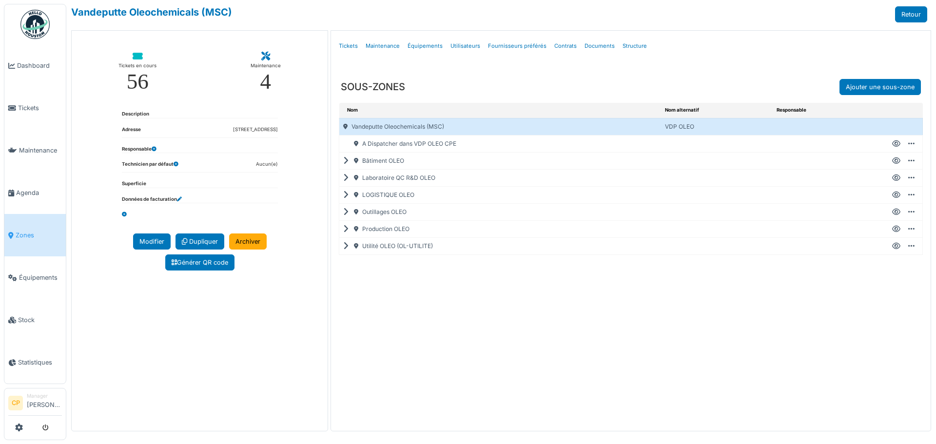
click at [345, 230] on icon at bounding box center [347, 229] width 9 height 0
click at [359, 246] on icon at bounding box center [359, 246] width 9 height 0
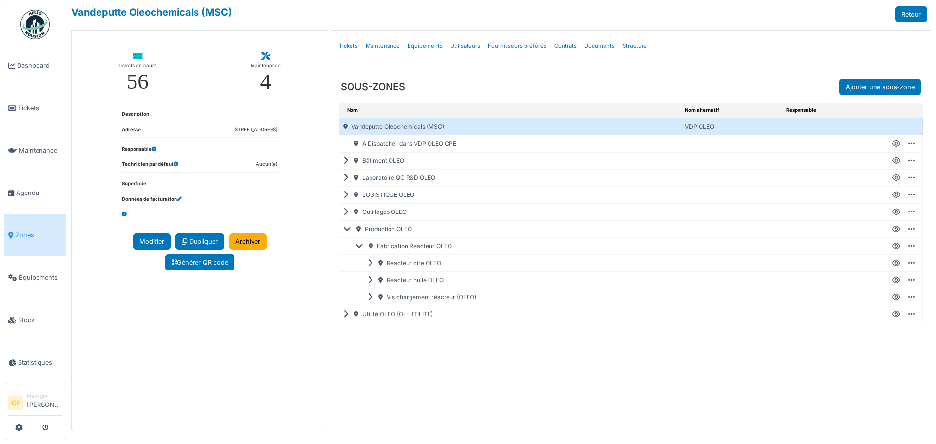
click at [369, 263] on icon at bounding box center [372, 263] width 9 height 0
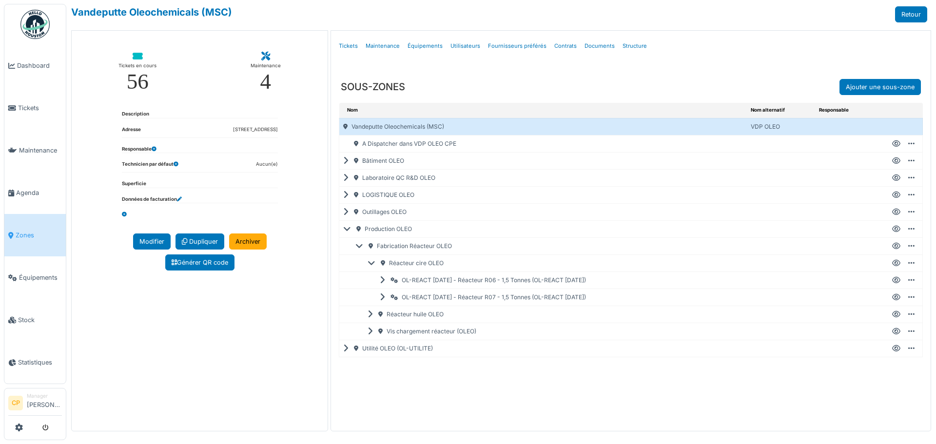
click at [382, 280] on icon at bounding box center [384, 280] width 9 height 0
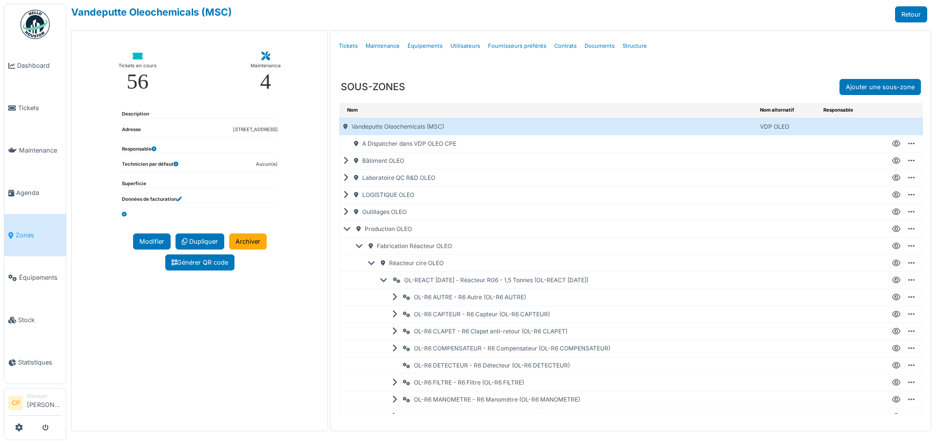
click at [396, 298] on icon at bounding box center [396, 297] width 9 height 0
click at [347, 161] on icon at bounding box center [347, 161] width 9 height 0
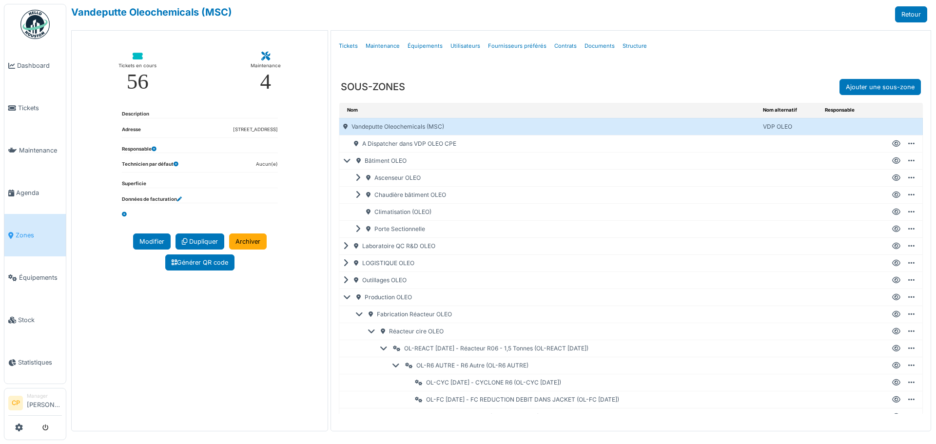
click at [359, 195] on icon at bounding box center [359, 195] width 9 height 0
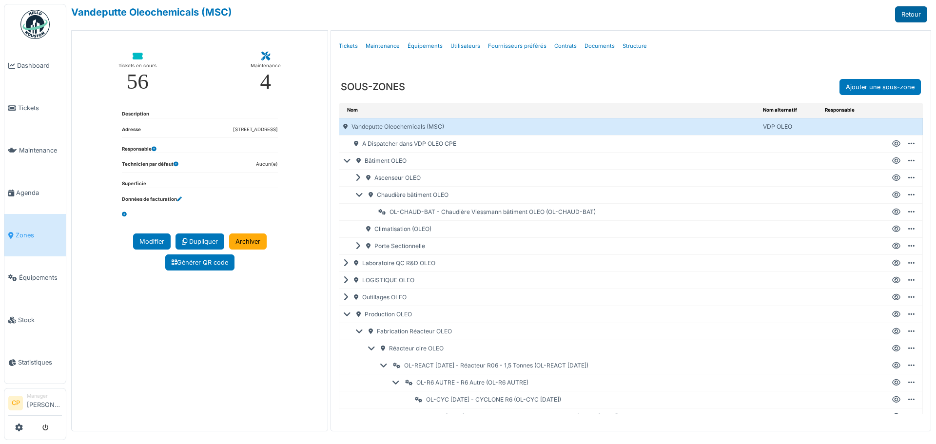
click at [909, 7] on link "Retour" at bounding box center [911, 14] width 32 height 16
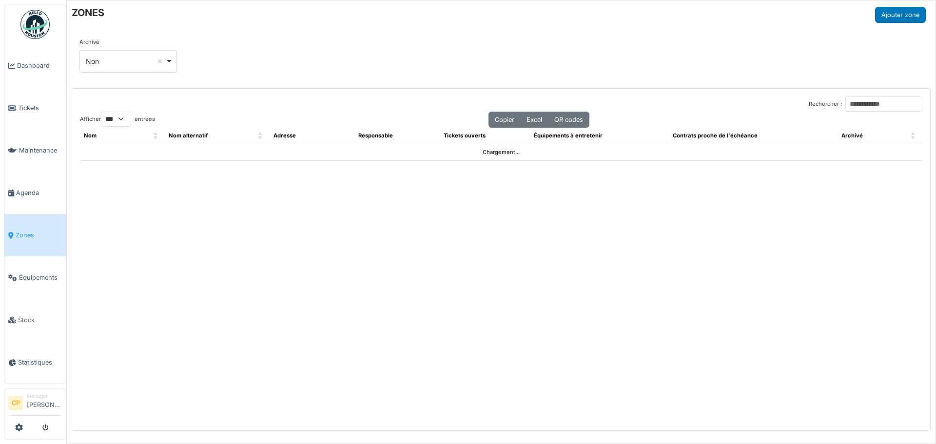
select select "***"
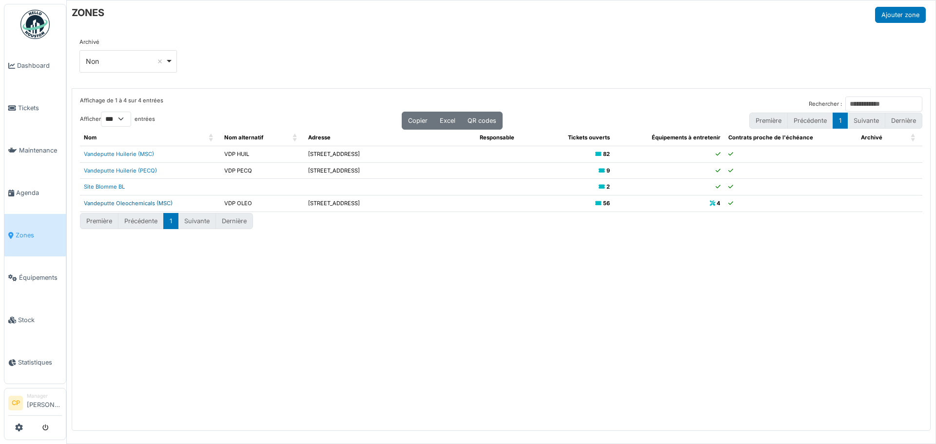
click at [113, 203] on link "Vandeputte Oleochemicals (MSC)" at bounding box center [128, 203] width 89 height 7
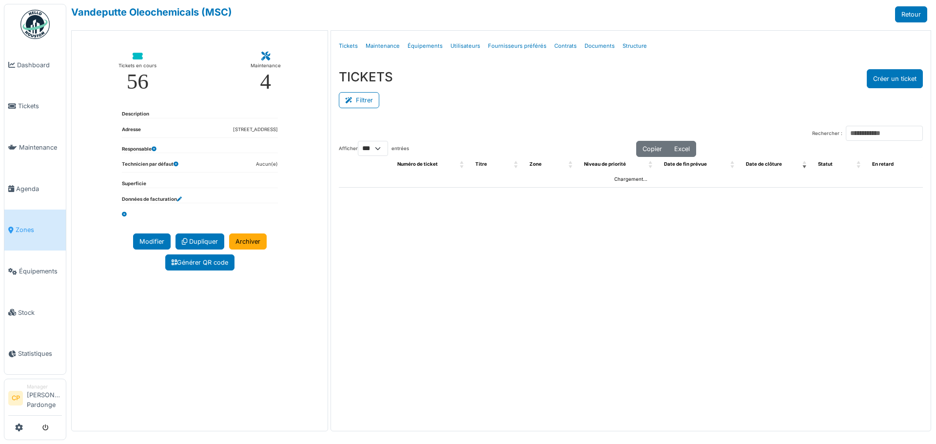
select select "***"
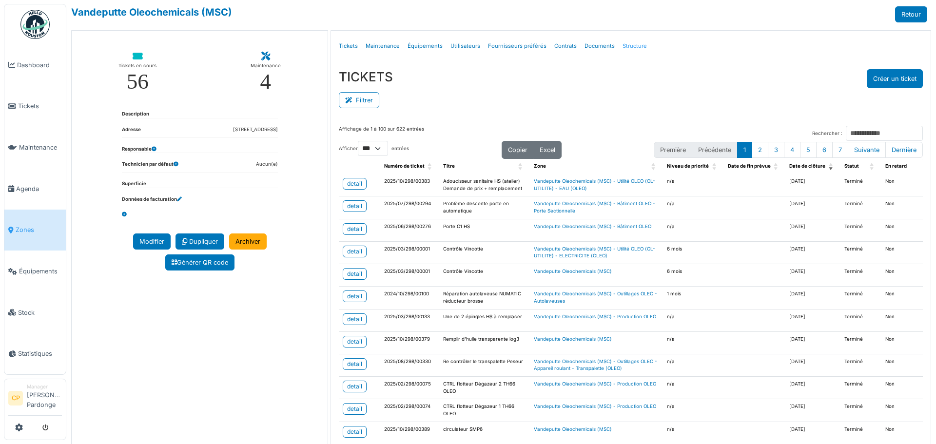
click at [628, 48] on link "Structure" at bounding box center [635, 46] width 32 height 23
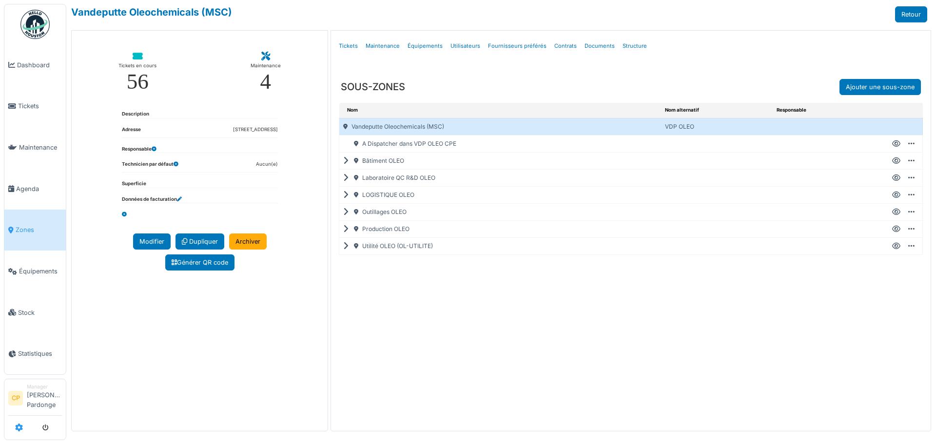
click at [19, 425] on icon at bounding box center [19, 428] width 8 height 8
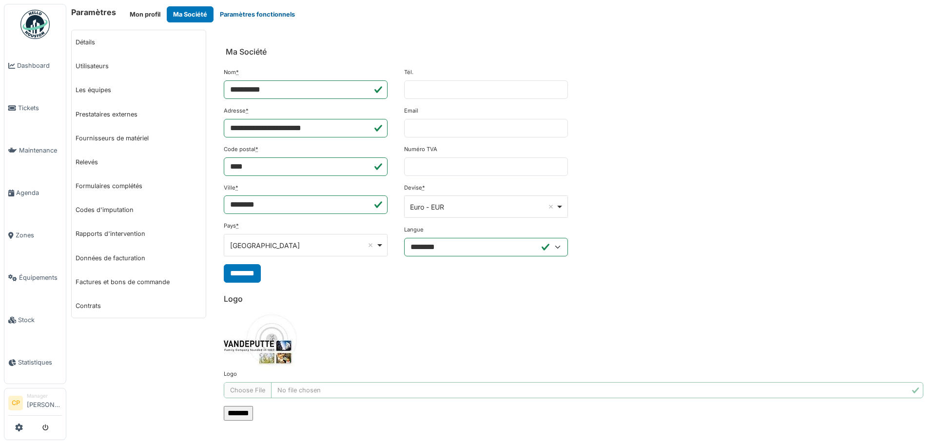
click at [242, 16] on button "Paramètres fonctionnels" at bounding box center [258, 14] width 88 height 16
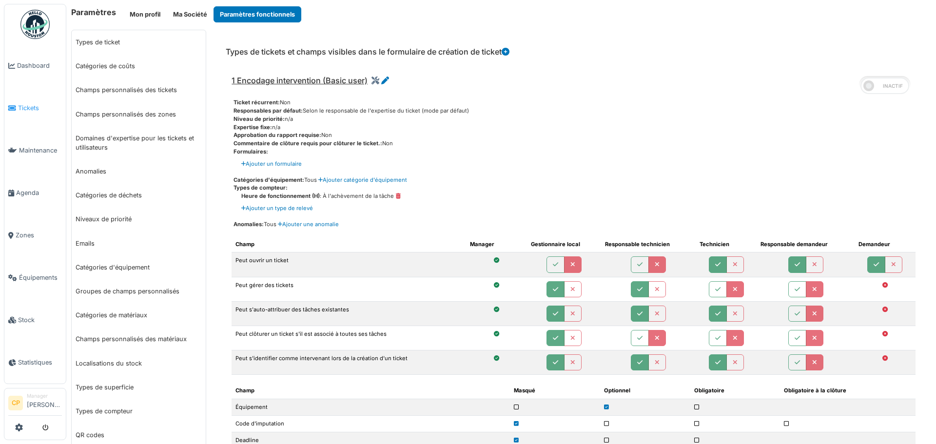
click at [30, 106] on span "Tickets" at bounding box center [40, 107] width 44 height 9
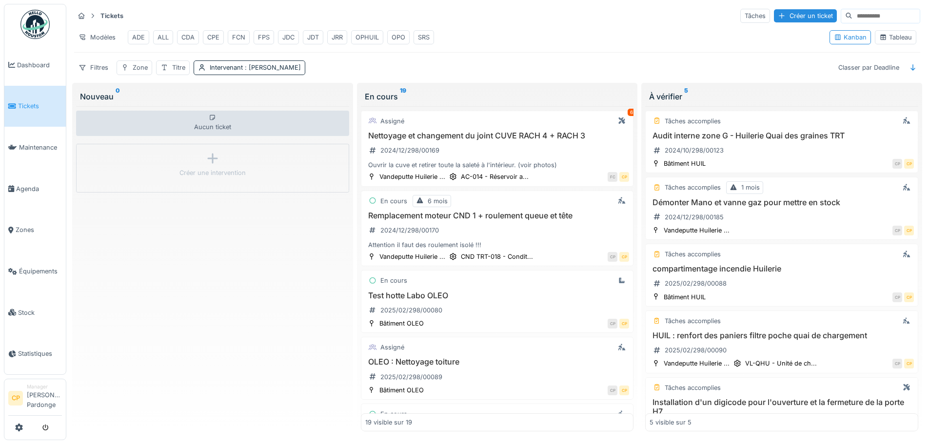
click at [897, 38] on div "Tableau" at bounding box center [895, 37] width 33 height 9
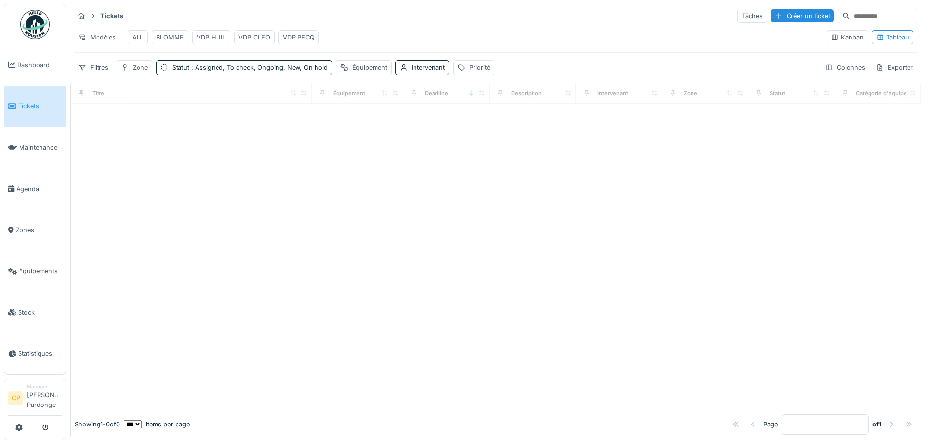
click at [860, 13] on input at bounding box center [882, 16] width 67 height 14
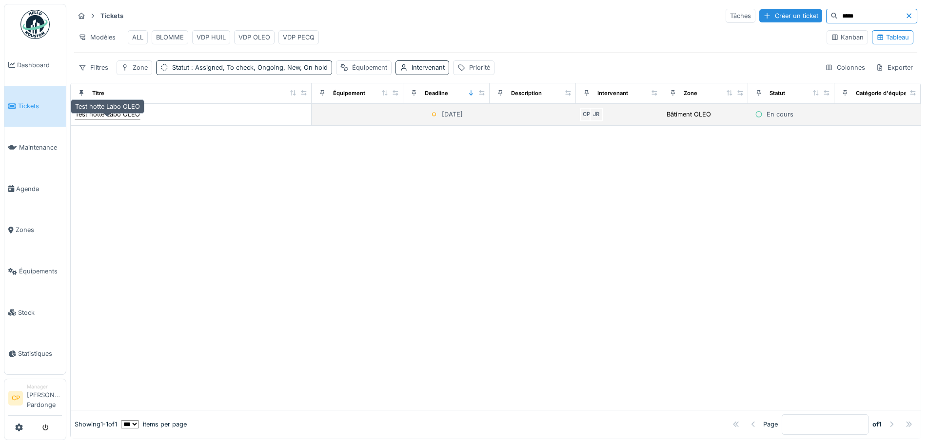
type input "*****"
click at [100, 119] on div "Test hotte Labo OLEO" at bounding box center [107, 114] width 65 height 9
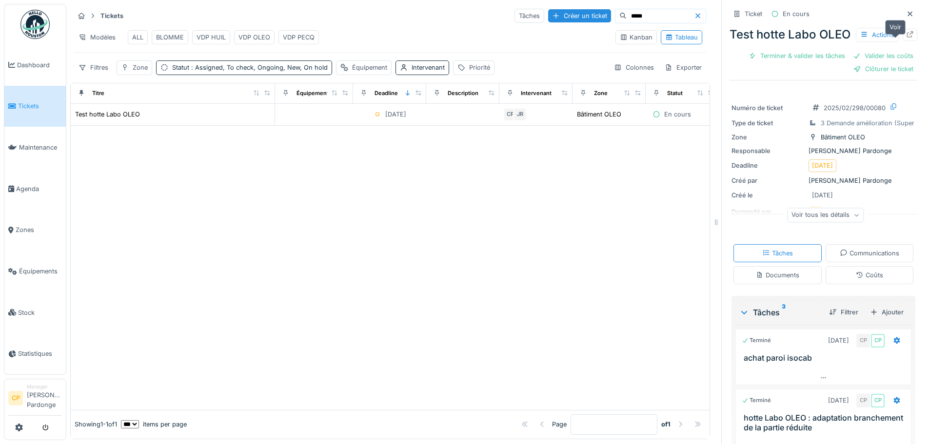
click at [906, 38] on icon at bounding box center [910, 34] width 8 height 6
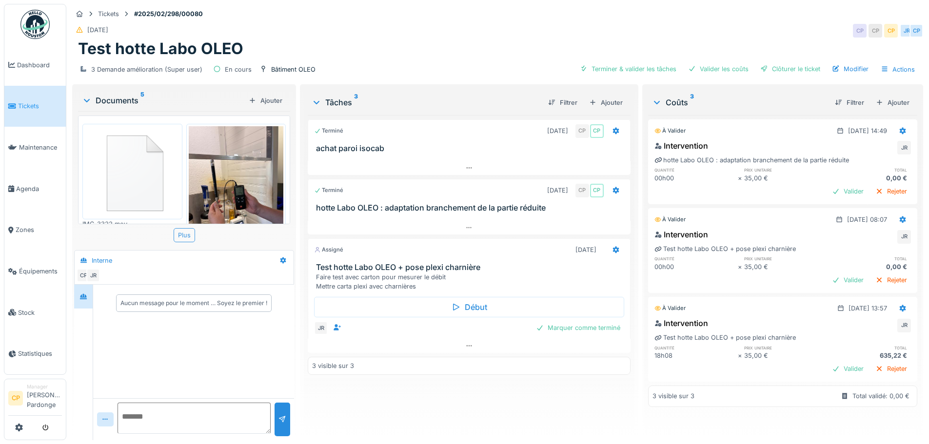
click at [182, 238] on div "Plus" at bounding box center [184, 235] width 21 height 14
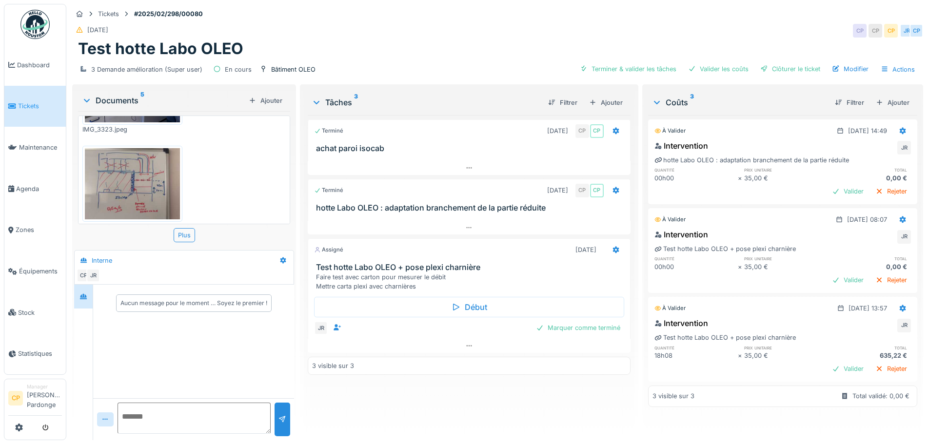
scroll to position [7, 0]
click at [118, 176] on img at bounding box center [132, 183] width 95 height 71
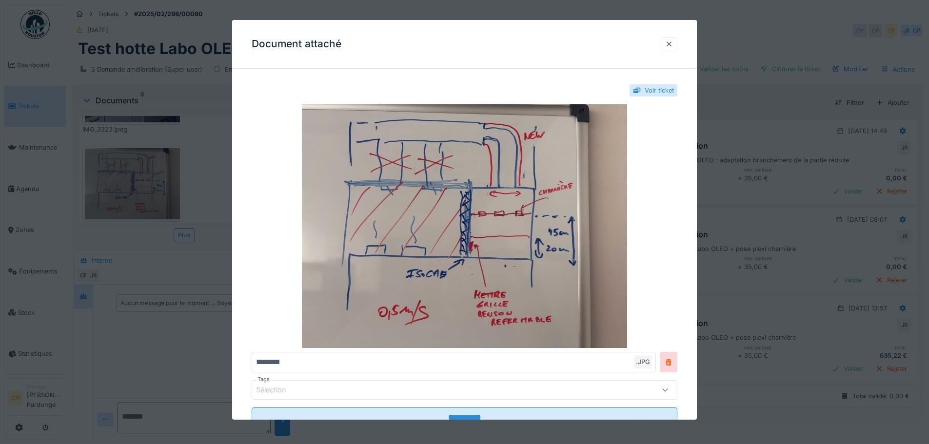
click at [671, 47] on div at bounding box center [669, 43] width 8 height 9
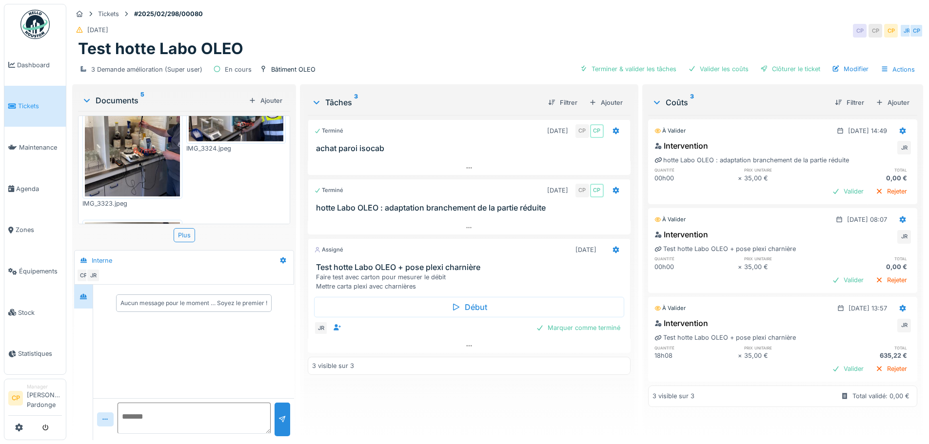
scroll to position [185, 0]
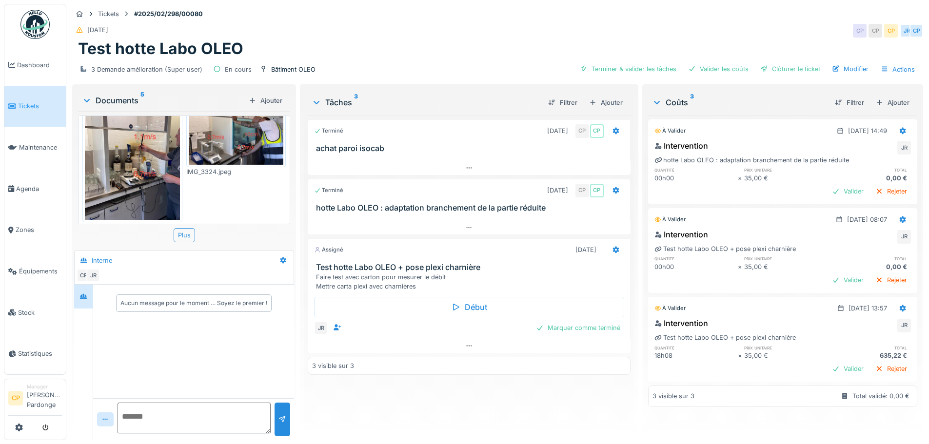
click at [152, 155] on img at bounding box center [132, 157] width 95 height 126
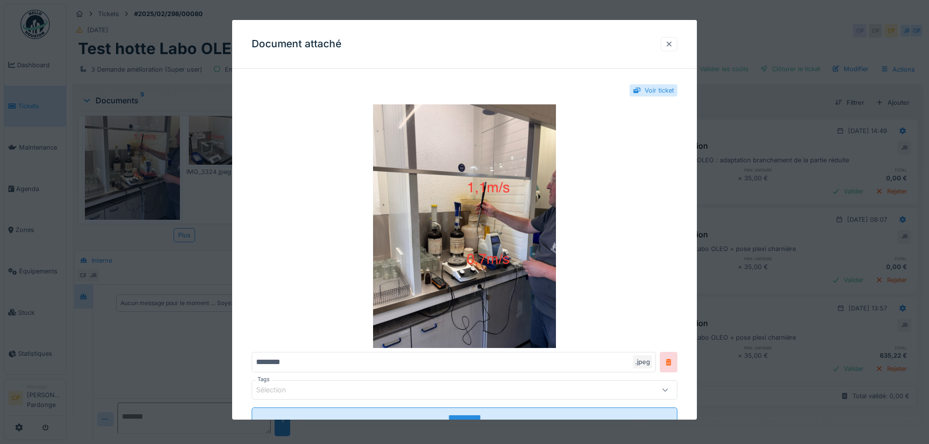
click at [671, 46] on div at bounding box center [669, 43] width 8 height 9
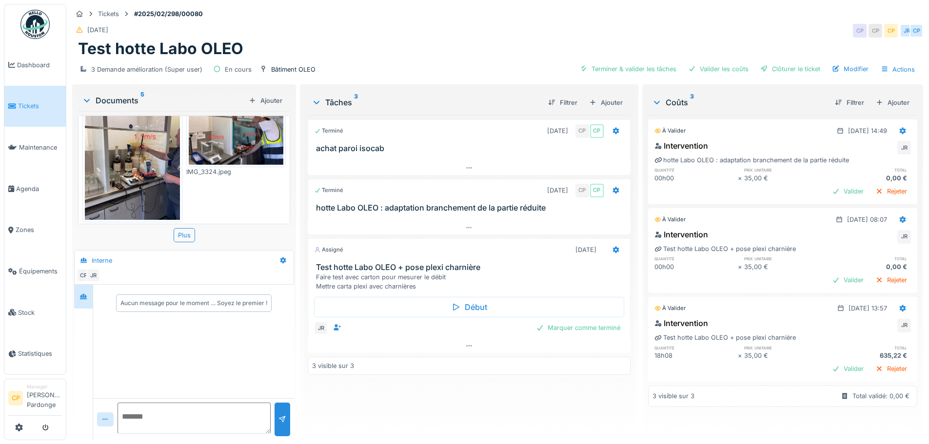
click at [230, 123] on img at bounding box center [236, 129] width 95 height 71
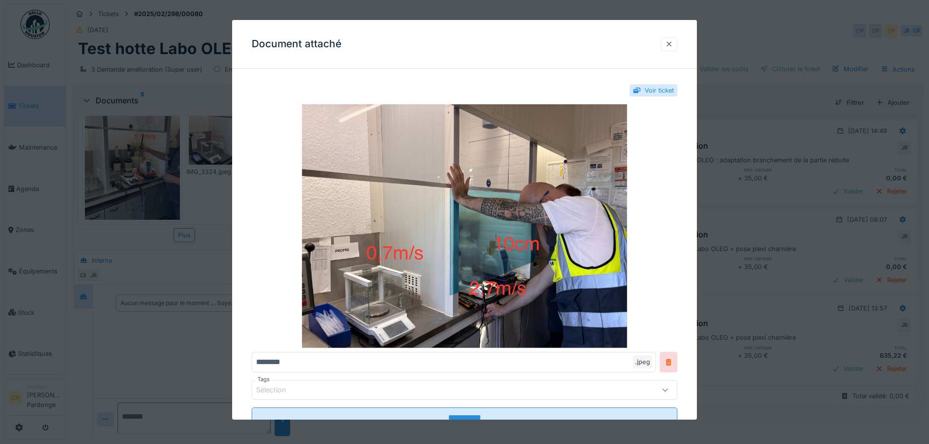
click at [673, 37] on div at bounding box center [669, 44] width 17 height 14
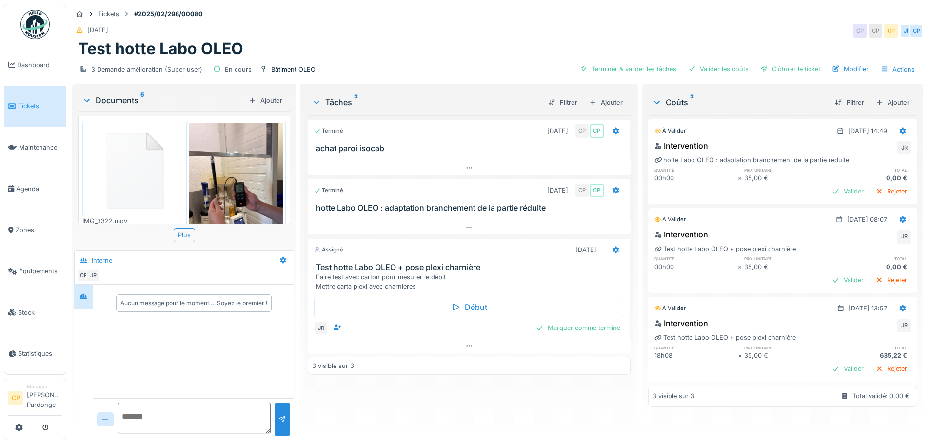
scroll to position [0, 0]
click at [150, 161] on img at bounding box center [132, 171] width 95 height 91
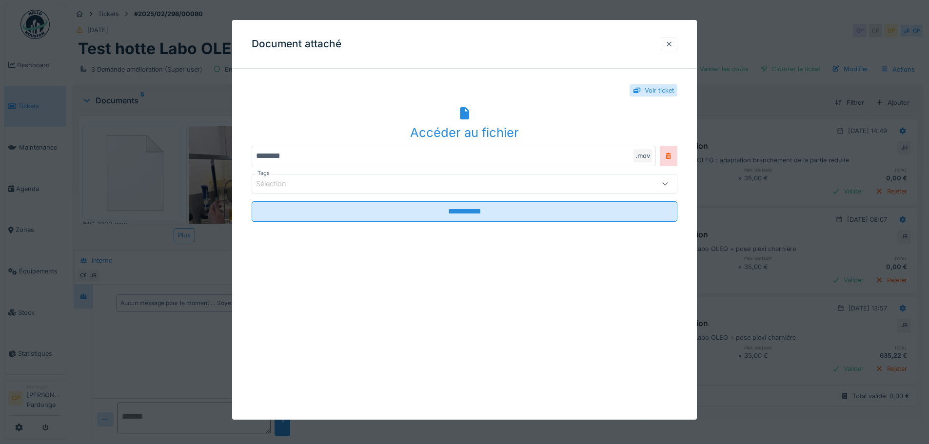
click at [673, 42] on div at bounding box center [669, 43] width 8 height 9
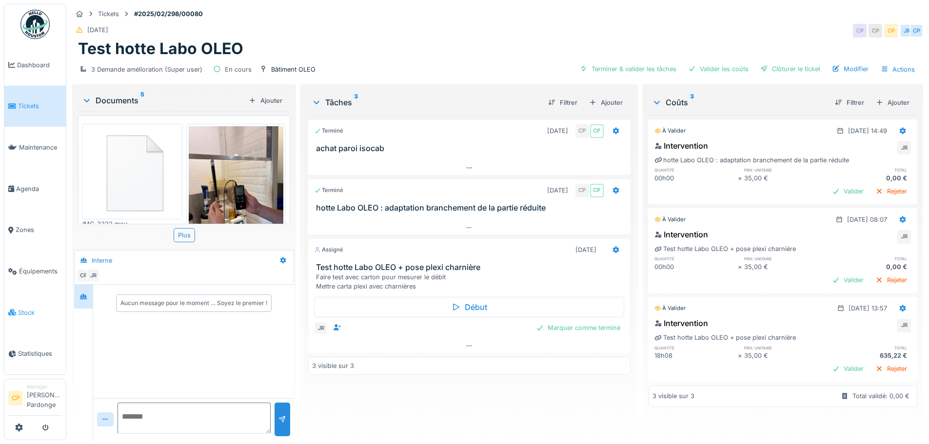
click at [26, 314] on span "Stock" at bounding box center [40, 312] width 44 height 9
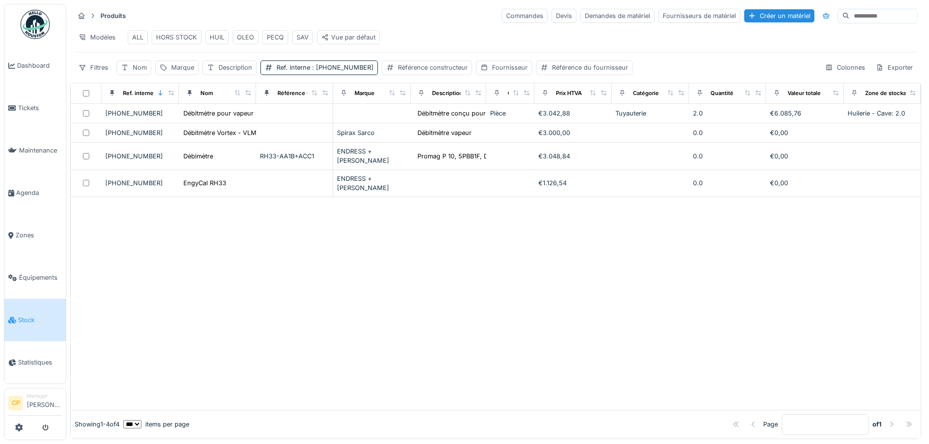
click at [343, 33] on div "Vue par défaut" at bounding box center [348, 37] width 54 height 9
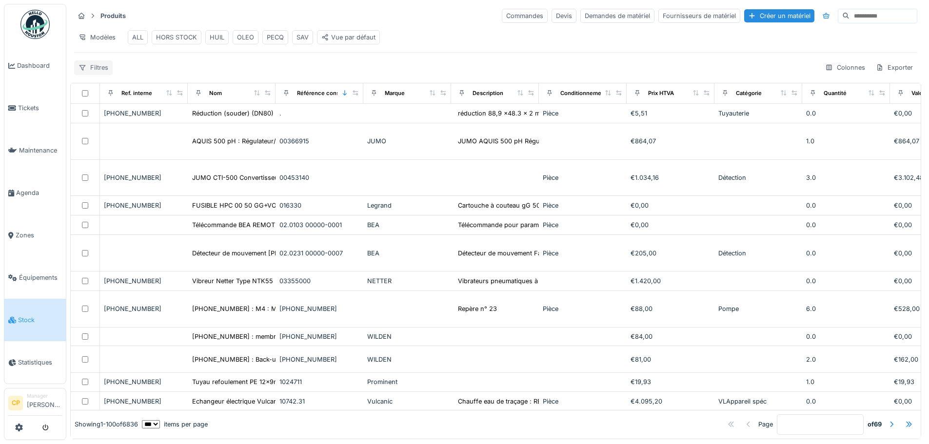
click at [98, 75] on div "Filtres" at bounding box center [93, 67] width 39 height 14
click at [330, 63] on div "Produits Commandes Devis Demandes de matériel Fournisseurs de matériel Créer un…" at bounding box center [495, 41] width 851 height 75
click at [103, 73] on div "Filtres" at bounding box center [93, 67] width 39 height 14
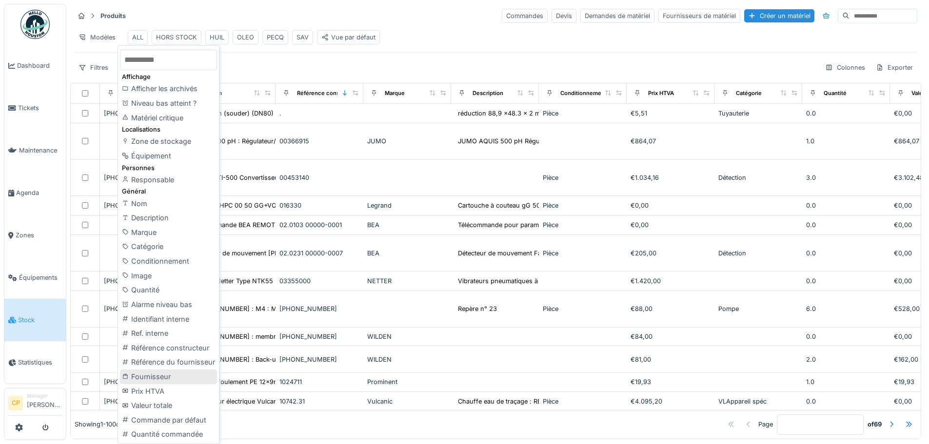
click at [164, 374] on div "Fournisseur" at bounding box center [168, 377] width 97 height 15
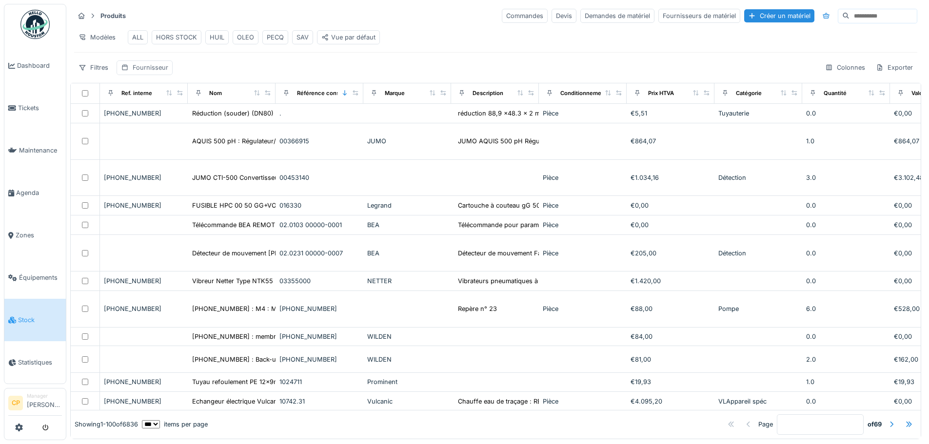
click at [142, 72] on div "Fournisseur" at bounding box center [151, 67] width 36 height 9
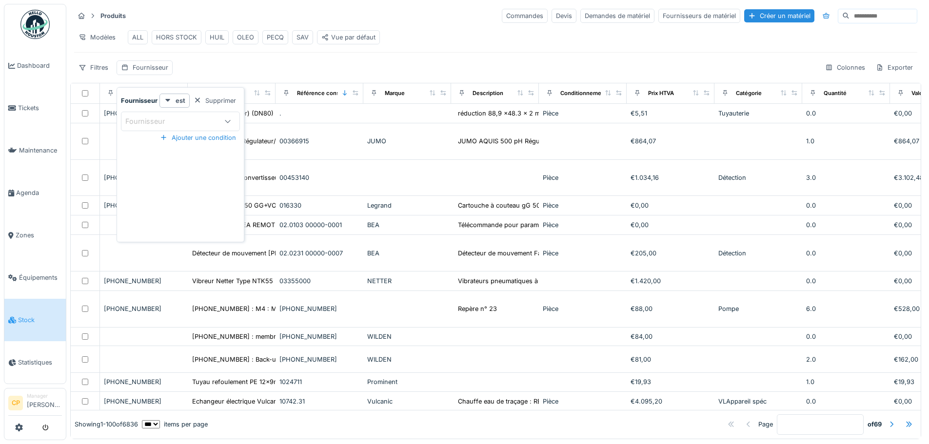
click at [156, 120] on div "Fournisseur" at bounding box center [151, 121] width 53 height 11
type input "***"
click at [162, 191] on span "ELAFLEX N.V." at bounding box center [151, 196] width 46 height 11
type input "***"
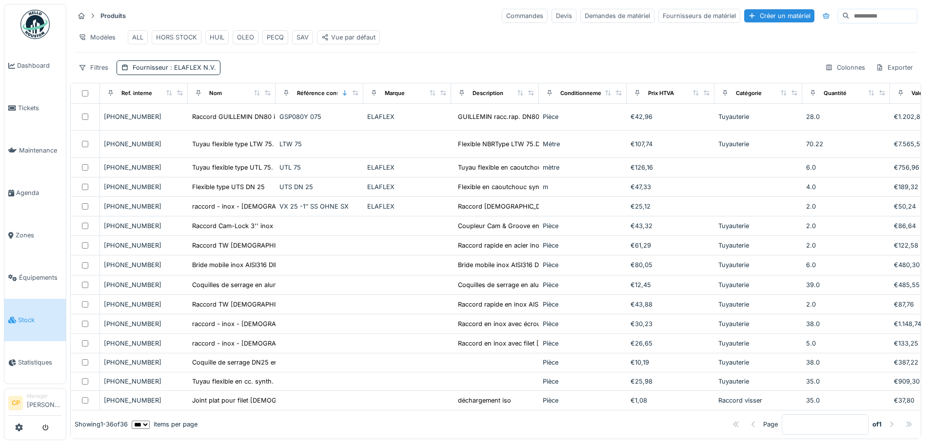
click at [349, 69] on div "Filtres Fournisseur : ELAFLEX N.V. Colonnes Exporter" at bounding box center [495, 67] width 843 height 14
click at [830, 71] on div "Colonnes" at bounding box center [845, 67] width 49 height 14
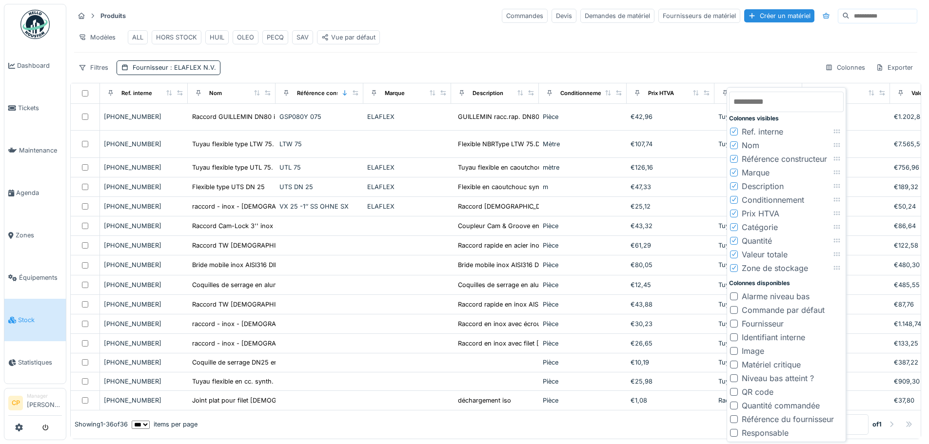
scroll to position [6, 0]
click at [742, 346] on div "Image" at bounding box center [753, 351] width 22 height 12
drag, startPoint x: 837, startPoint y: 275, endPoint x: 834, endPoint y: 138, distance: 137.0
click at [834, 141] on icon at bounding box center [834, 144] width 8 height 6
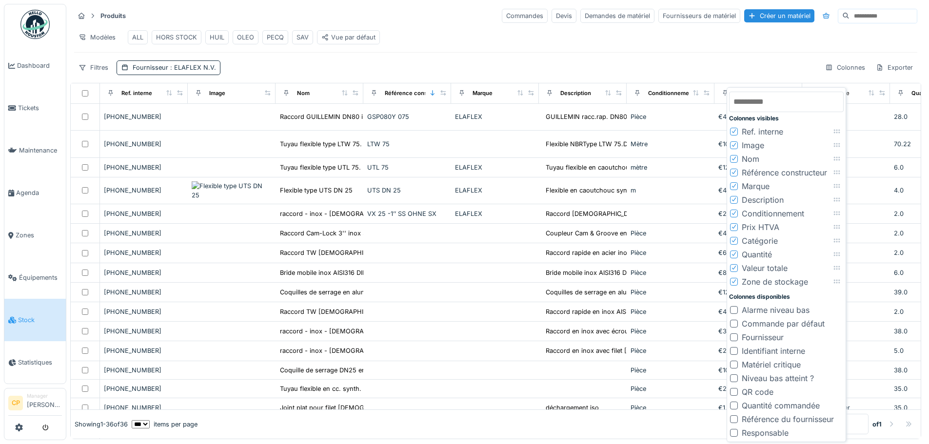
click at [469, 61] on div "Produits Commandes Devis Demandes de matériel Fournisseurs de matériel Créer un…" at bounding box center [495, 41] width 851 height 75
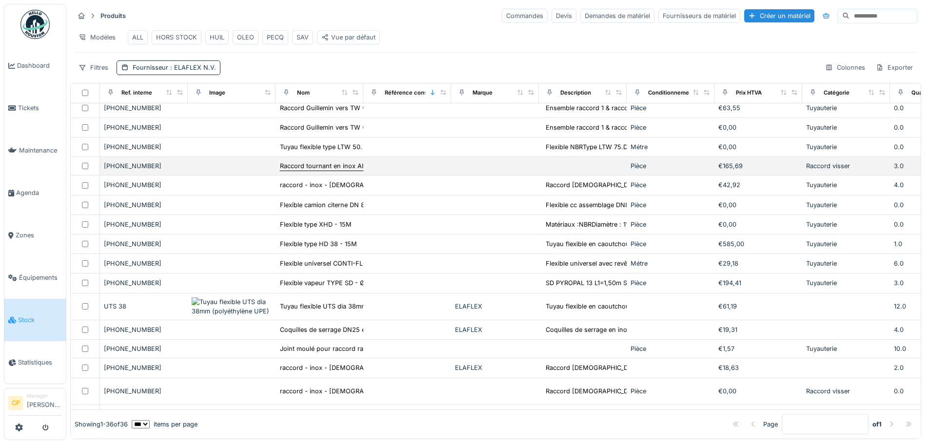
scroll to position [439, 0]
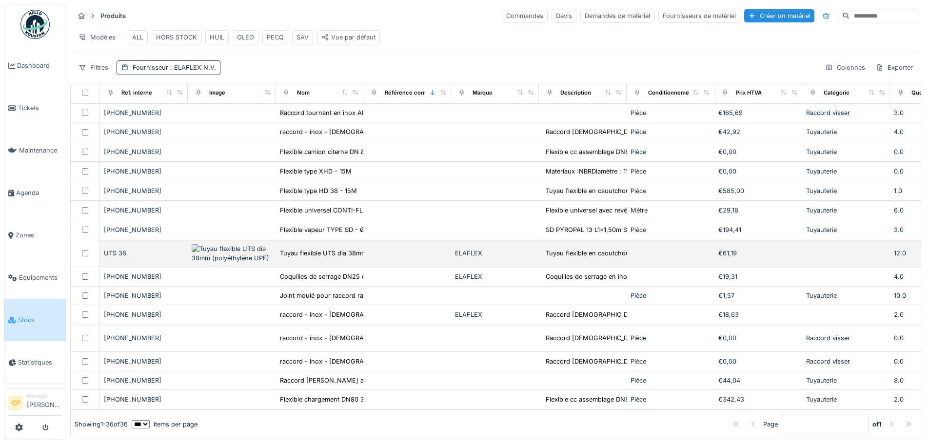
click at [246, 244] on img at bounding box center [232, 253] width 80 height 19
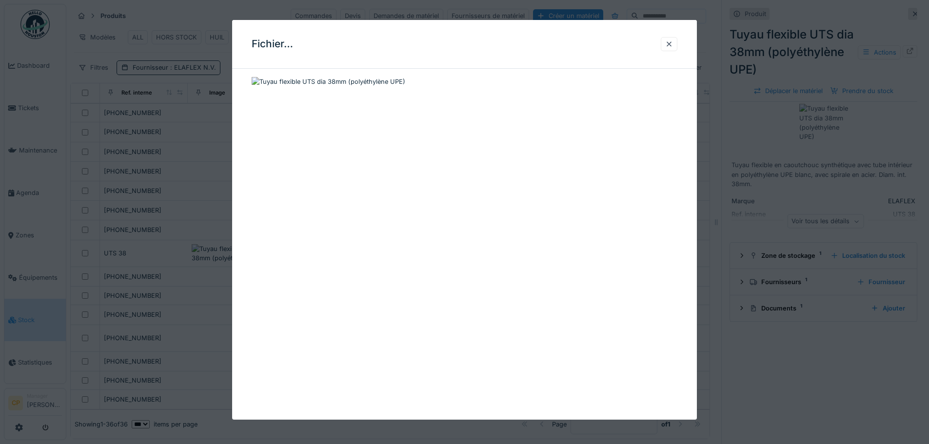
click at [300, 80] on img at bounding box center [329, 81] width 154 height 9
click at [668, 40] on div at bounding box center [669, 43] width 8 height 9
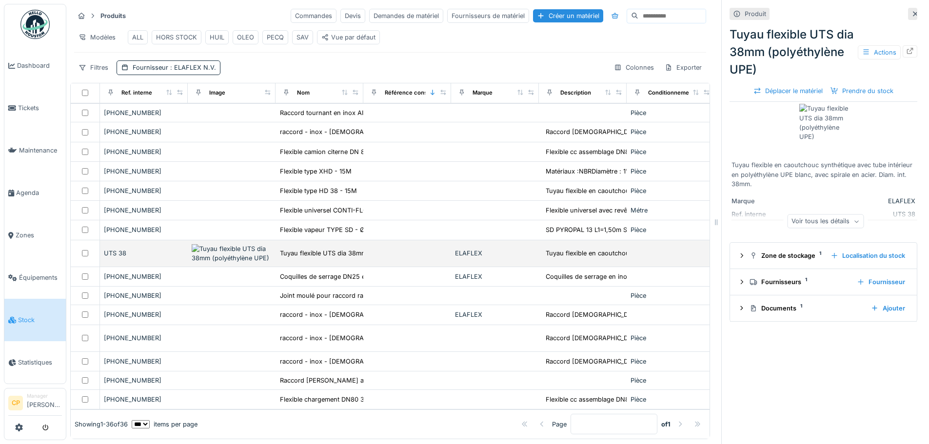
click at [239, 244] on img at bounding box center [232, 253] width 80 height 19
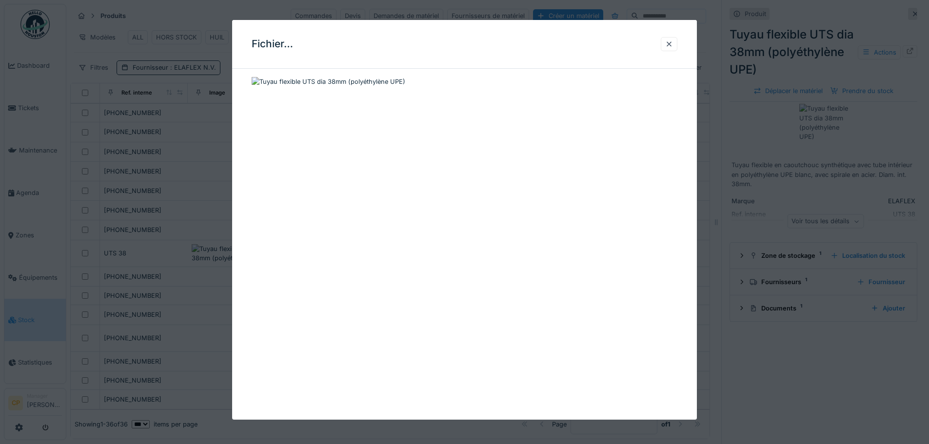
click at [372, 79] on img at bounding box center [329, 81] width 154 height 9
click at [673, 46] on div at bounding box center [669, 43] width 8 height 9
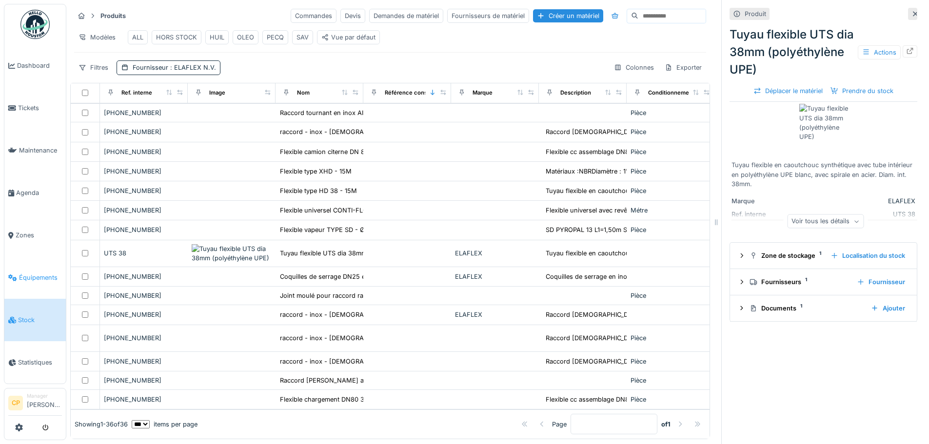
click at [31, 273] on span "Équipements" at bounding box center [40, 277] width 43 height 9
